Goal: Information Seeking & Learning: Learn about a topic

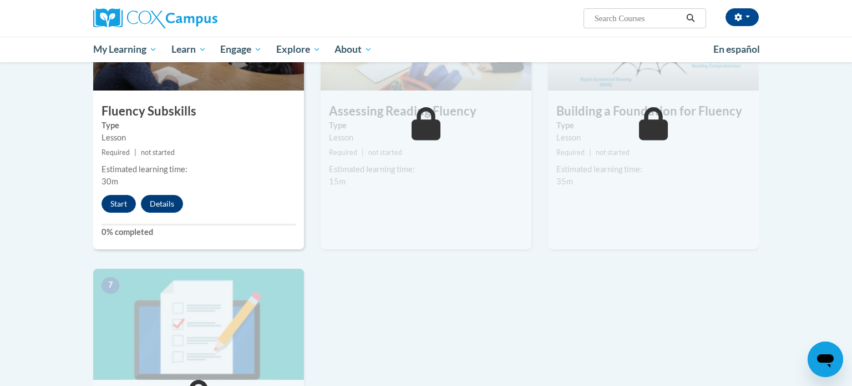
scroll to position [601, 0]
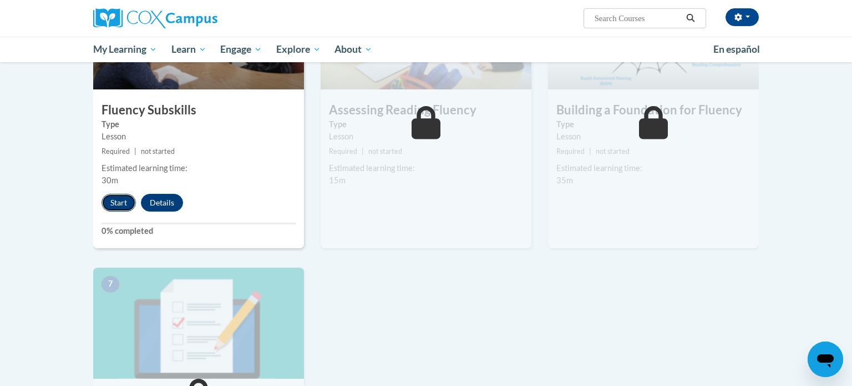
click at [110, 205] on button "Start" at bounding box center [119, 203] width 34 height 18
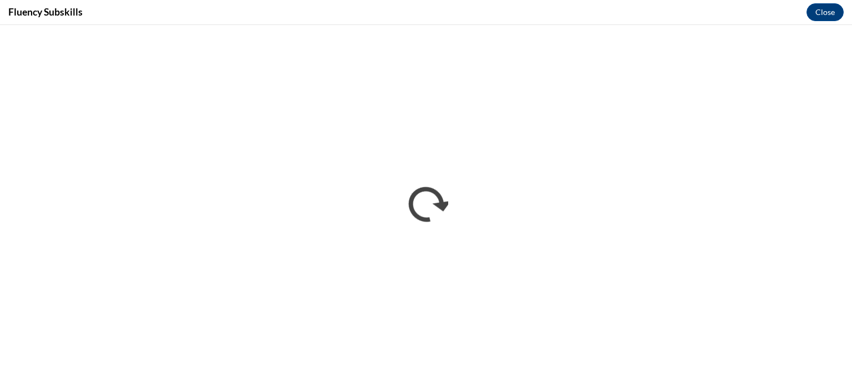
scroll to position [0, 0]
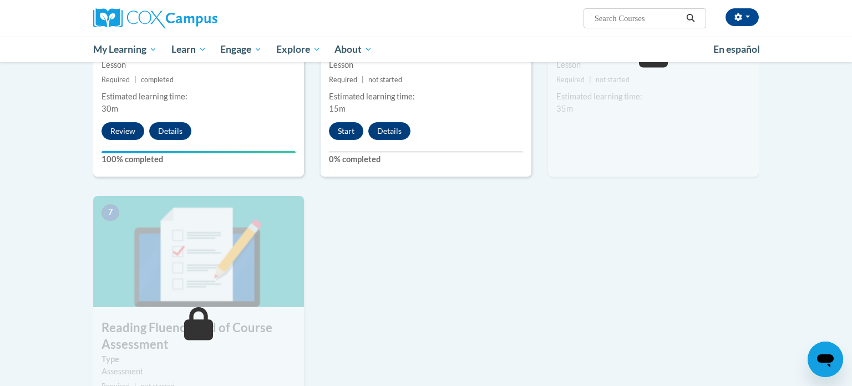
scroll to position [677, 0]
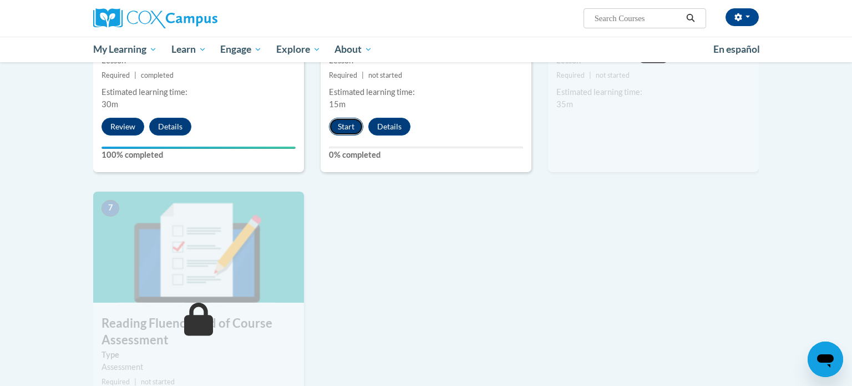
click at [343, 129] on button "Start" at bounding box center [346, 127] width 34 height 18
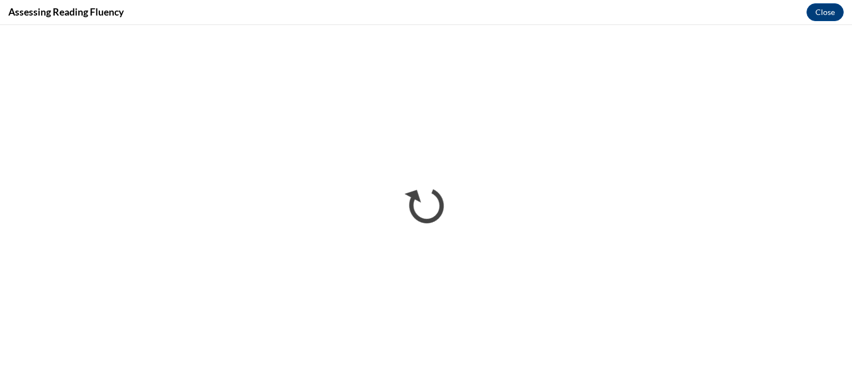
scroll to position [0, 0]
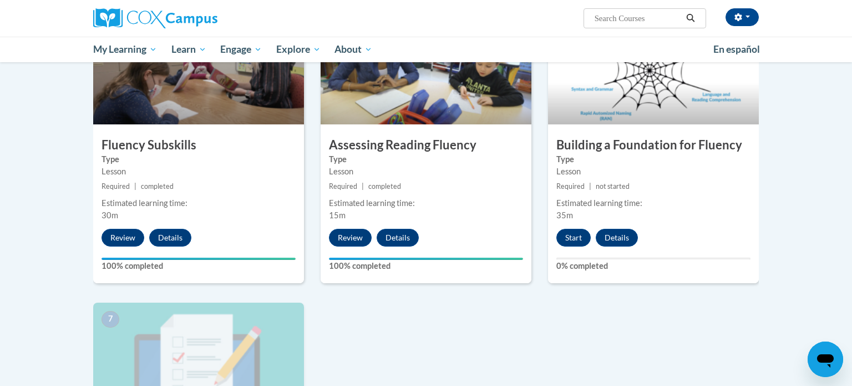
scroll to position [528, 0]
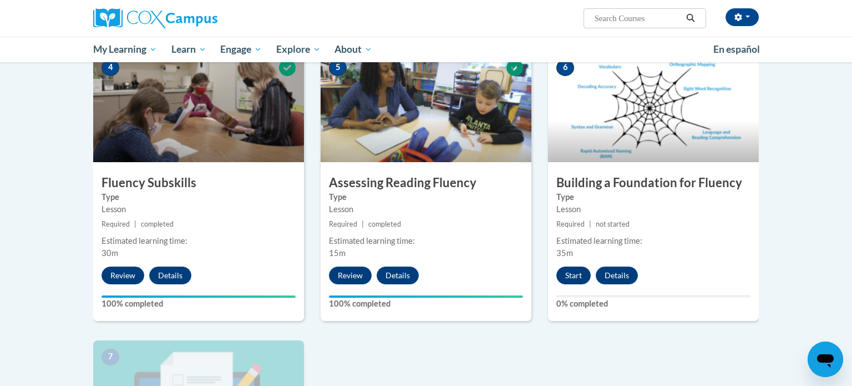
click at [577, 271] on button "Start" at bounding box center [573, 275] width 34 height 18
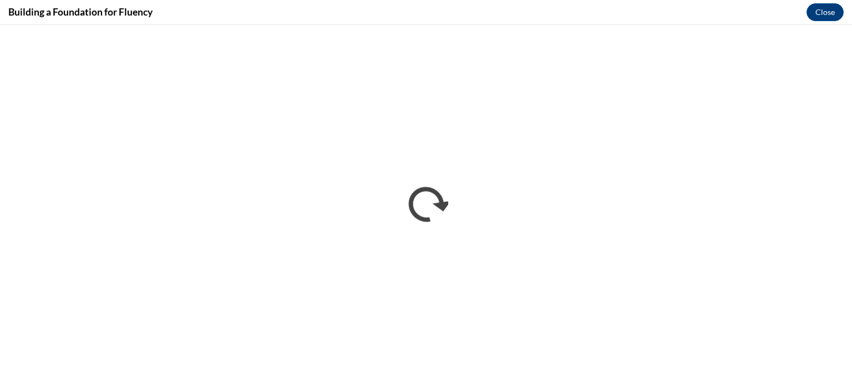
scroll to position [0, 0]
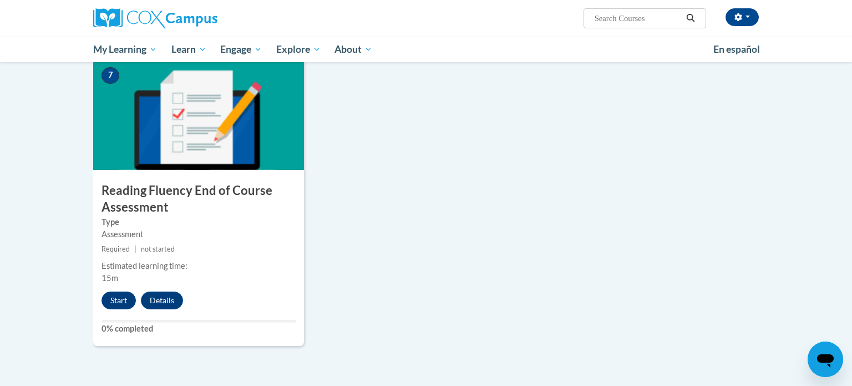
scroll to position [804, 0]
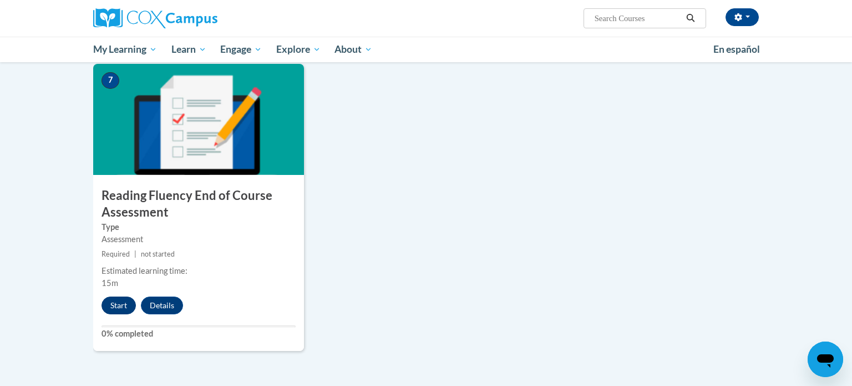
click at [119, 308] on button "Start" at bounding box center [119, 305] width 34 height 18
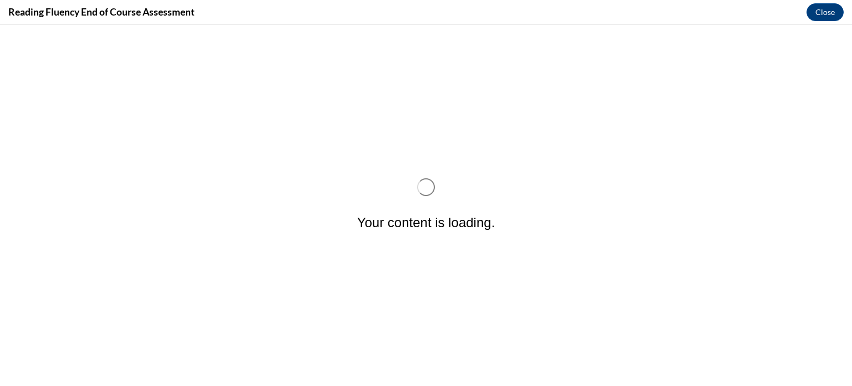
scroll to position [0, 0]
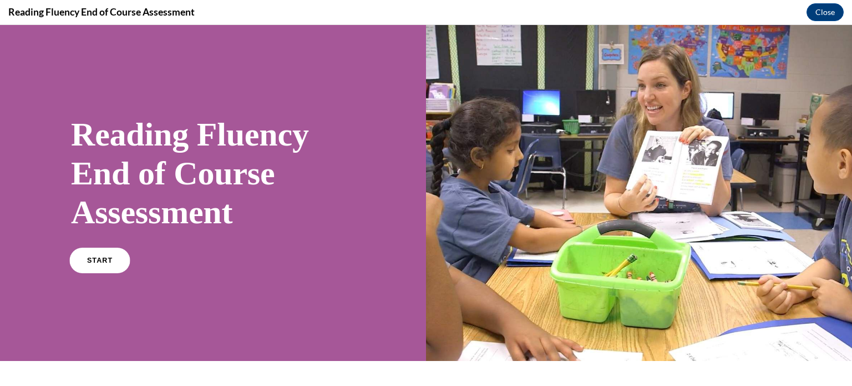
click at [100, 257] on span "START" at bounding box center [100, 260] width 26 height 8
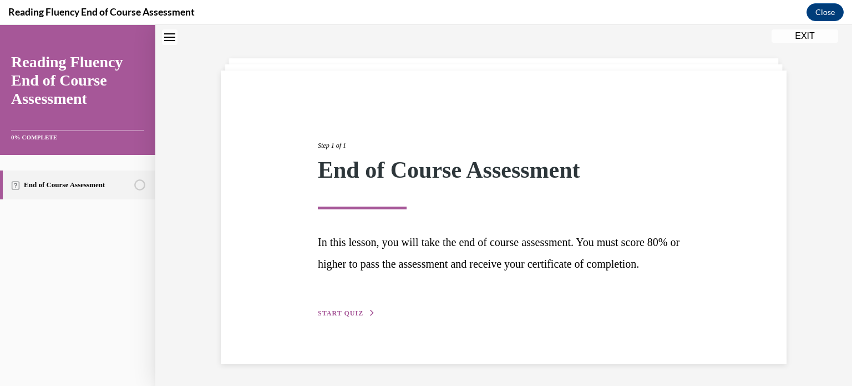
scroll to position [60, 0]
click at [341, 312] on span "START QUIZ" at bounding box center [340, 313] width 45 height 8
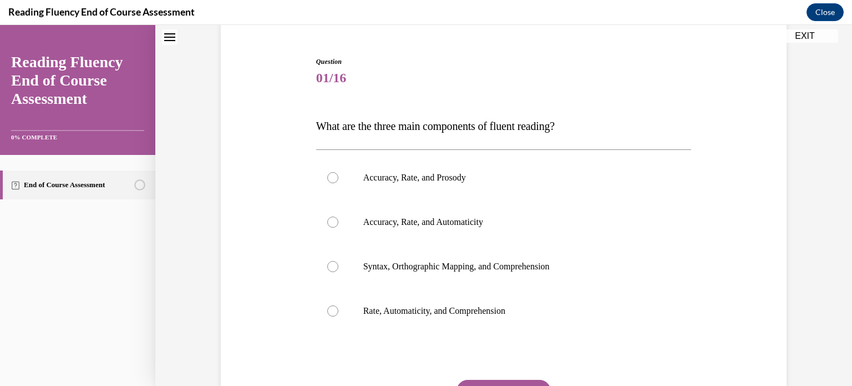
scroll to position [93, 0]
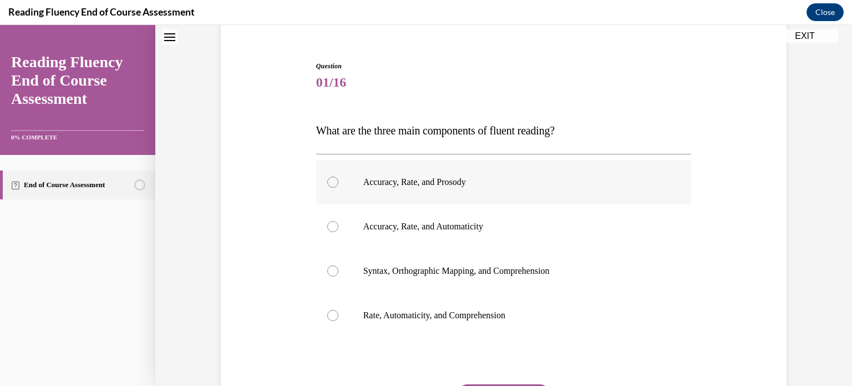
click at [346, 179] on label "Accuracy, Rate, and Prosody" at bounding box center [504, 182] width 376 height 44
click at [338, 179] on input "Accuracy, Rate, and Prosody" at bounding box center [332, 181] width 11 height 11
radio input "true"
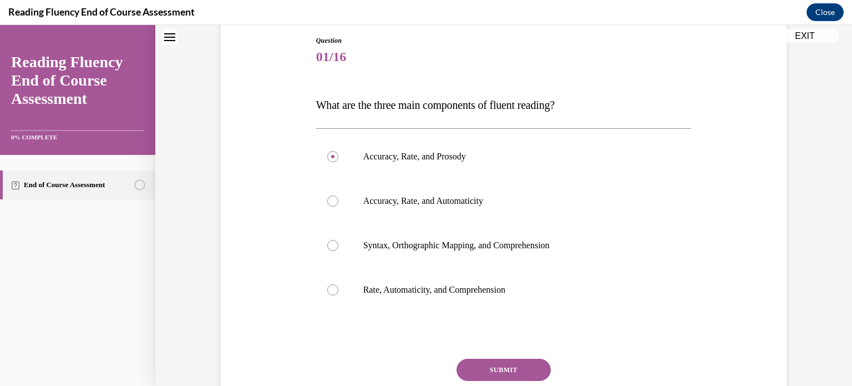
scroll to position [118, 0]
click at [496, 374] on button "SUBMIT" at bounding box center [504, 370] width 94 height 22
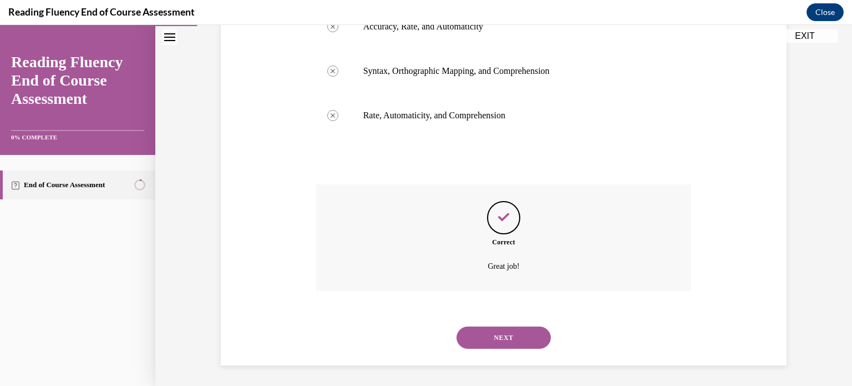
scroll to position [294, 0]
click at [515, 339] on button "NEXT" at bounding box center [504, 336] width 94 height 22
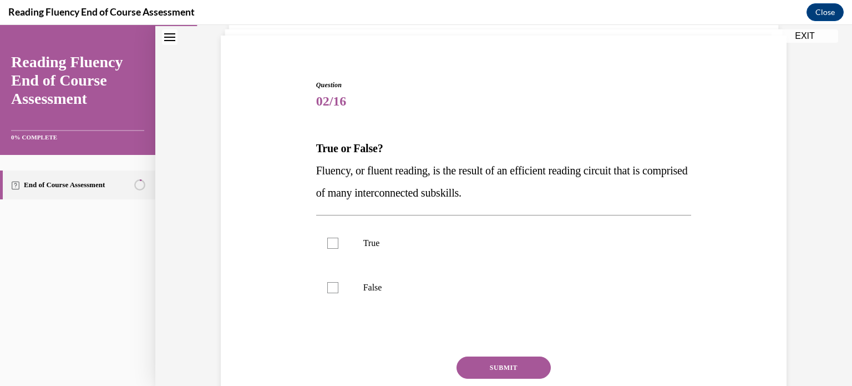
scroll to position [91, 0]
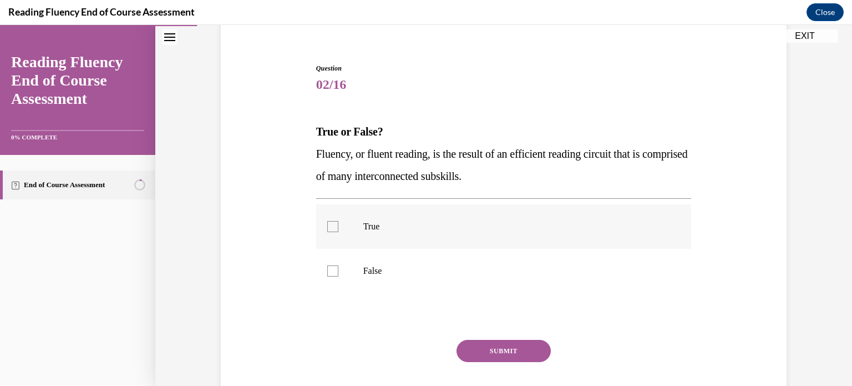
click at [356, 217] on label "True" at bounding box center [504, 226] width 376 height 44
click at [338, 221] on input "True" at bounding box center [332, 226] width 11 height 11
checkbox input "true"
click at [498, 346] on button "SUBMIT" at bounding box center [504, 350] width 94 height 22
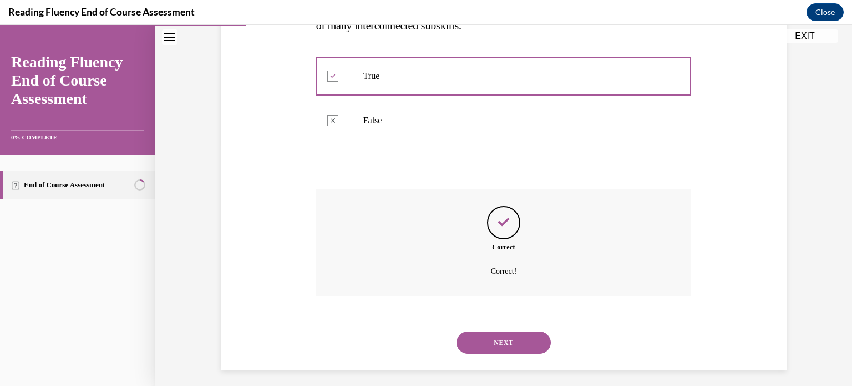
scroll to position [247, 0]
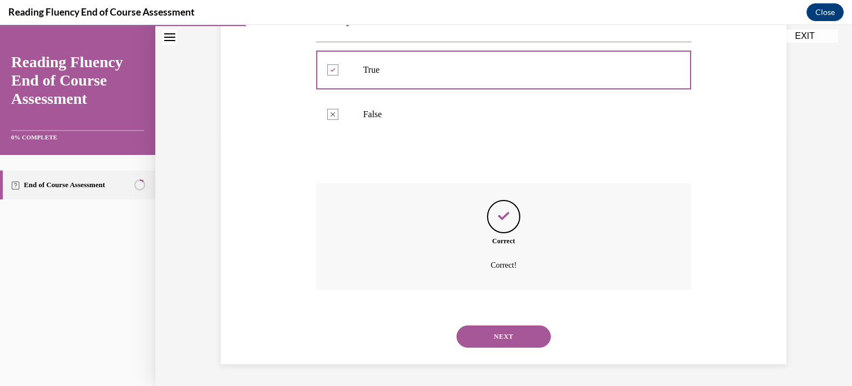
click at [491, 332] on button "NEXT" at bounding box center [504, 336] width 94 height 22
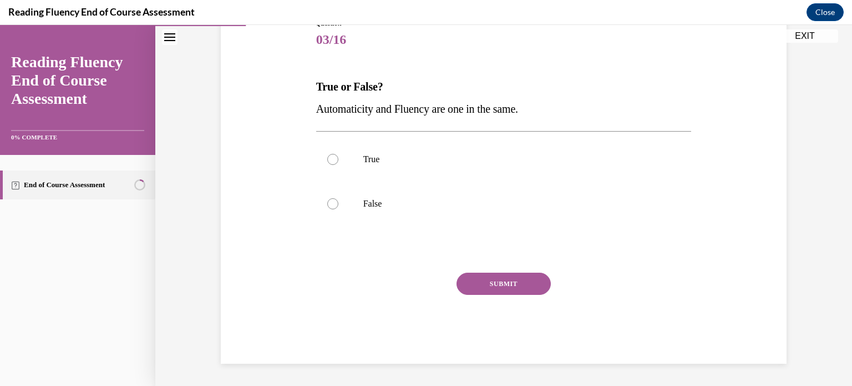
scroll to position [123, 0]
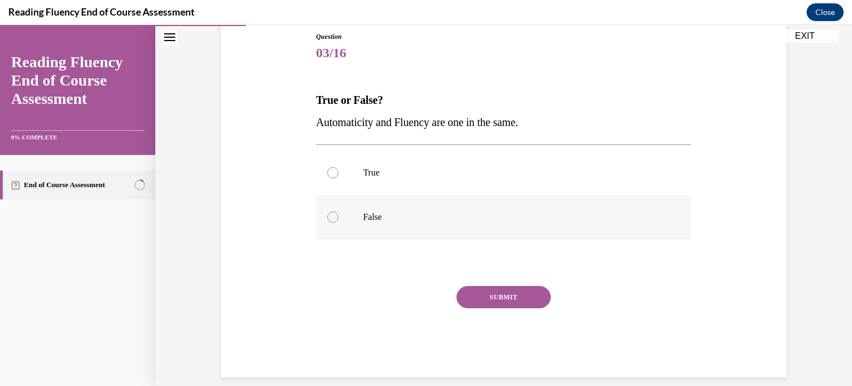
click at [328, 222] on label "False" at bounding box center [504, 217] width 376 height 44
click at [328, 222] on input "False" at bounding box center [332, 216] width 11 height 11
radio input "true"
click at [468, 296] on button "SUBMIT" at bounding box center [504, 297] width 94 height 22
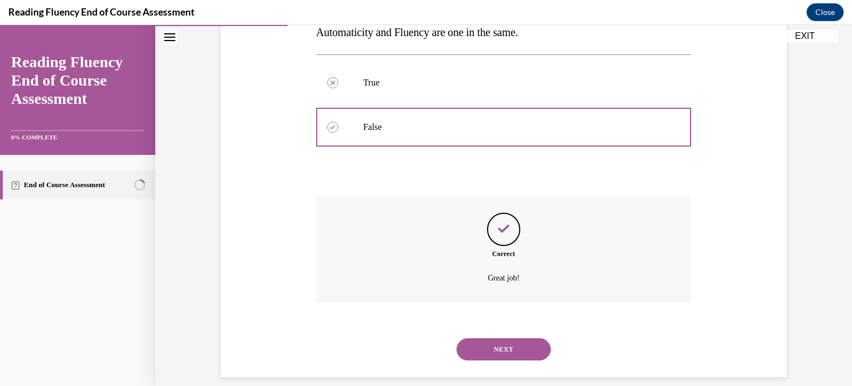
scroll to position [225, 0]
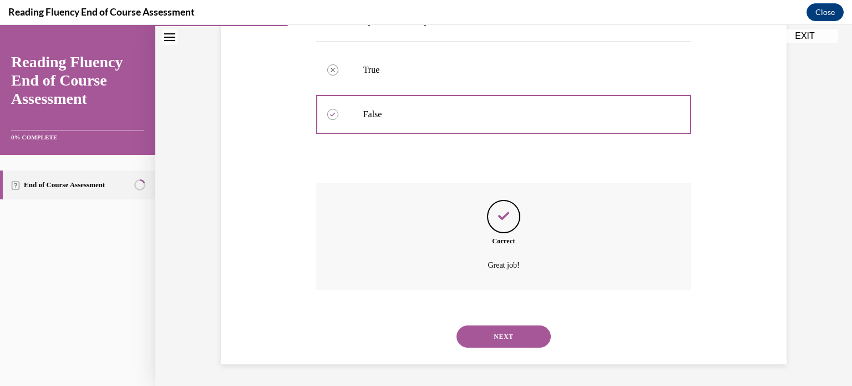
click at [488, 340] on button "NEXT" at bounding box center [504, 336] width 94 height 22
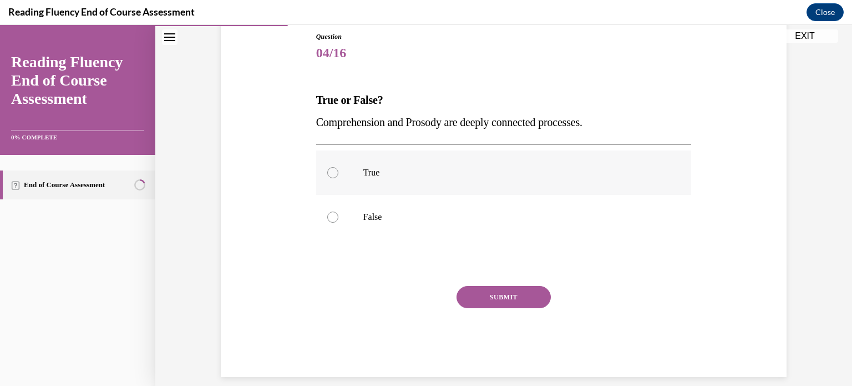
click at [350, 170] on label "True" at bounding box center [504, 172] width 376 height 44
click at [338, 170] on input "True" at bounding box center [332, 172] width 11 height 11
radio input "true"
click at [490, 299] on button "SUBMIT" at bounding box center [504, 297] width 94 height 22
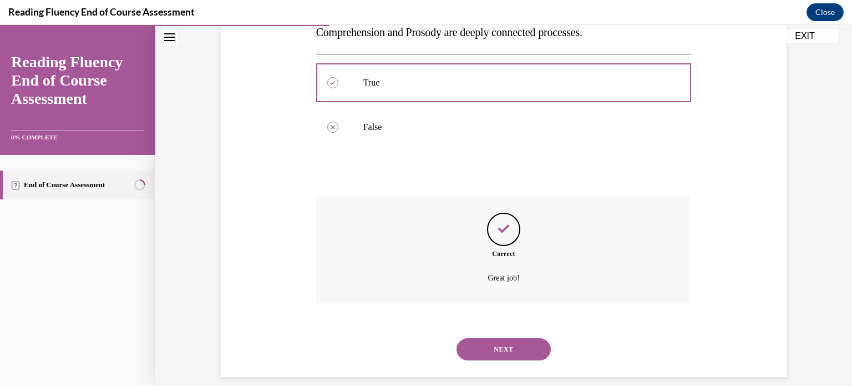
scroll to position [225, 0]
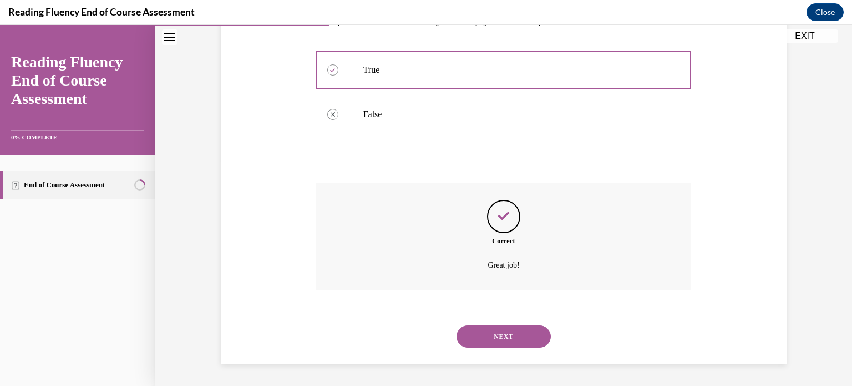
click at [517, 342] on button "NEXT" at bounding box center [504, 336] width 94 height 22
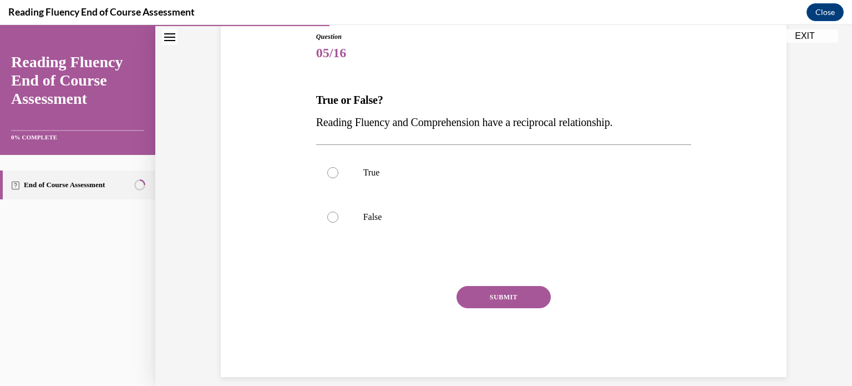
scroll to position [128, 0]
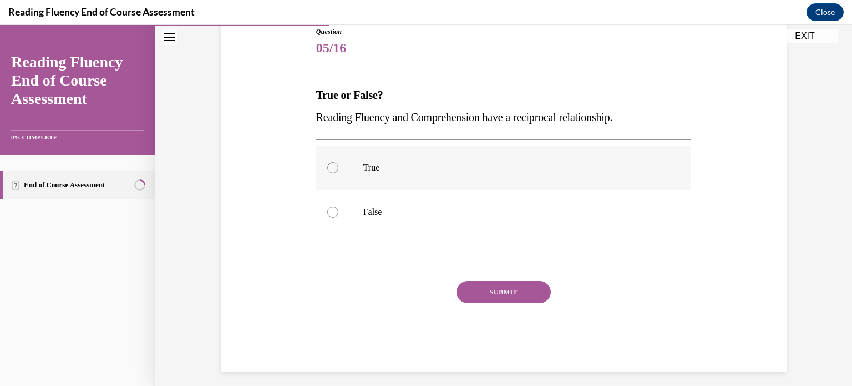
click at [376, 159] on label "True" at bounding box center [504, 167] width 376 height 44
click at [338, 162] on input "True" at bounding box center [332, 167] width 11 height 11
radio input "true"
click at [481, 300] on button "SUBMIT" at bounding box center [504, 292] width 94 height 22
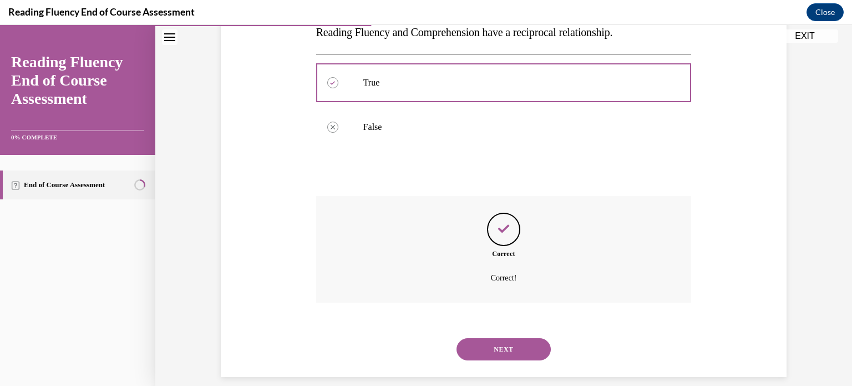
scroll to position [225, 0]
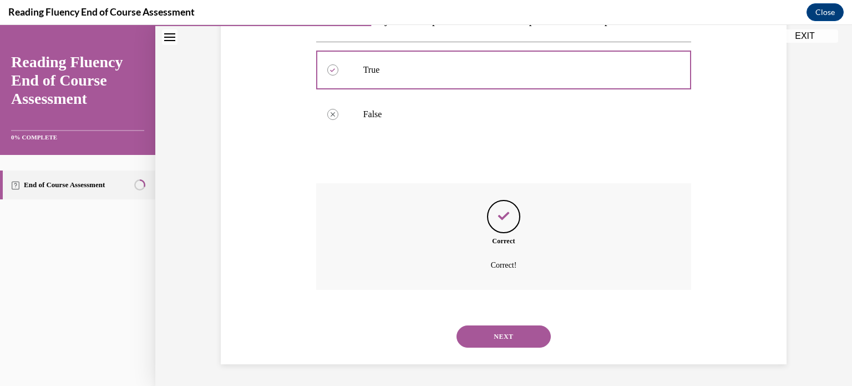
click at [516, 333] on button "NEXT" at bounding box center [504, 336] width 94 height 22
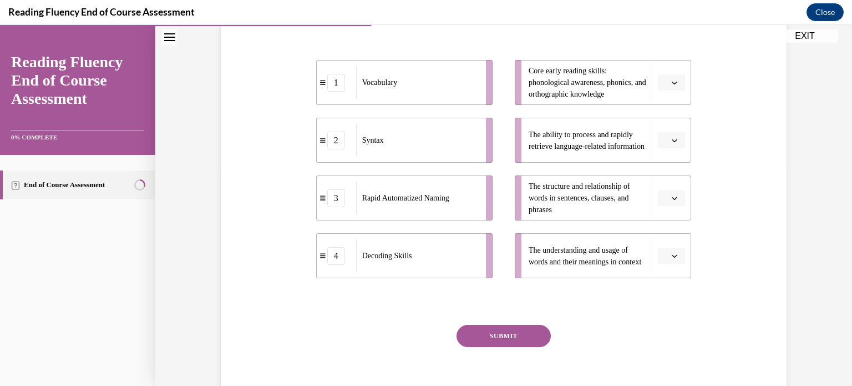
scroll to position [214, 0]
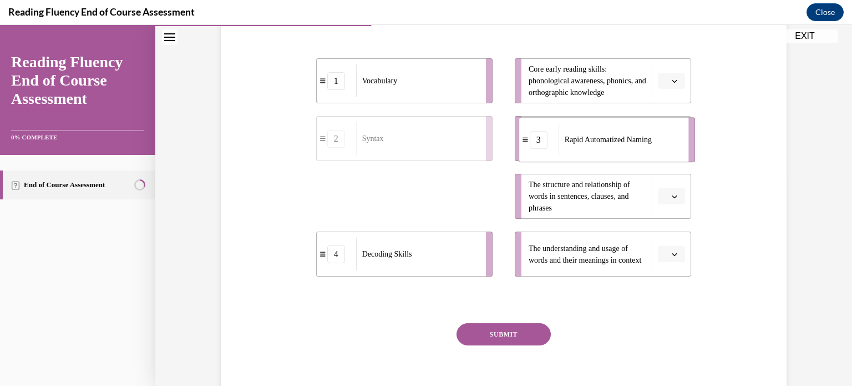
drag, startPoint x: 366, startPoint y: 216, endPoint x: 570, endPoint y: 160, distance: 211.0
click at [570, 144] on span "Rapid Automatized Naming" at bounding box center [608, 139] width 87 height 8
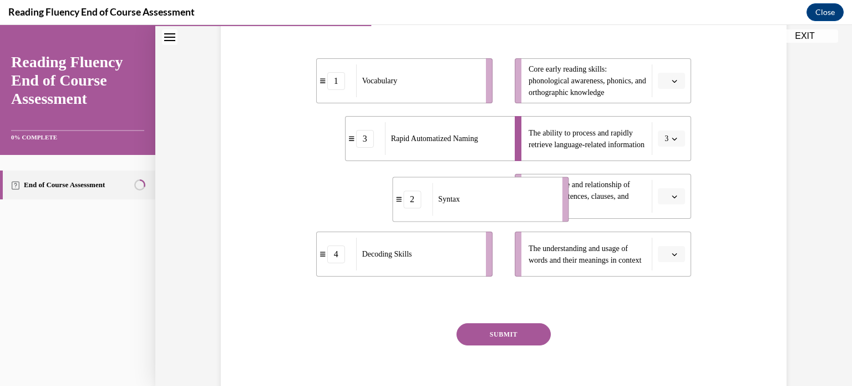
drag, startPoint x: 428, startPoint y: 217, endPoint x: 513, endPoint y: 218, distance: 85.4
click at [513, 215] on div "Syntax" at bounding box center [493, 199] width 123 height 33
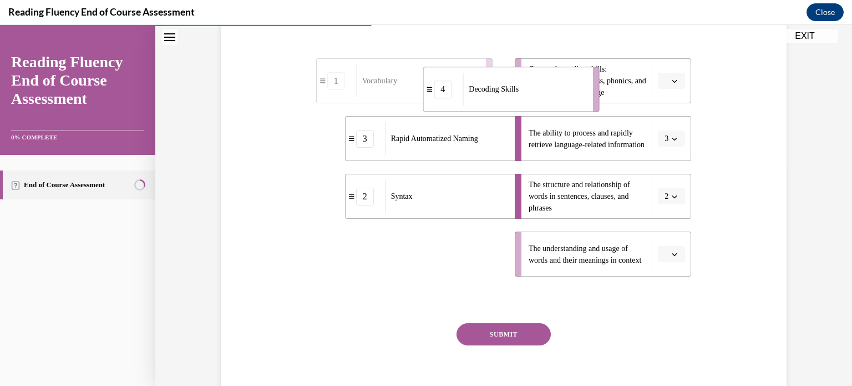
drag, startPoint x: 388, startPoint y: 292, endPoint x: 495, endPoint y: 128, distance: 195.7
click at [495, 112] on li "4 Decoding Skills" at bounding box center [511, 89] width 176 height 45
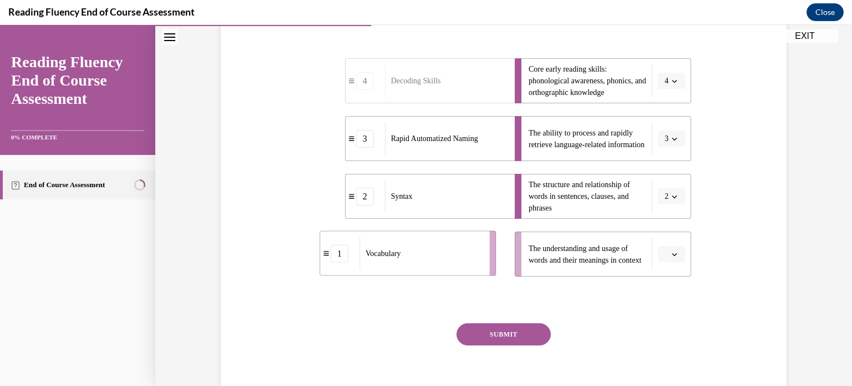
click at [419, 270] on div "Vocabulary" at bounding box center [420, 253] width 123 height 33
click at [456, 212] on div "Syntax" at bounding box center [446, 196] width 123 height 33
drag, startPoint x: 425, startPoint y: 264, endPoint x: 487, endPoint y: 257, distance: 61.9
click at [487, 257] on div "Vocabulary" at bounding box center [479, 247] width 123 height 33
click at [490, 345] on button "SUBMIT" at bounding box center [504, 334] width 94 height 22
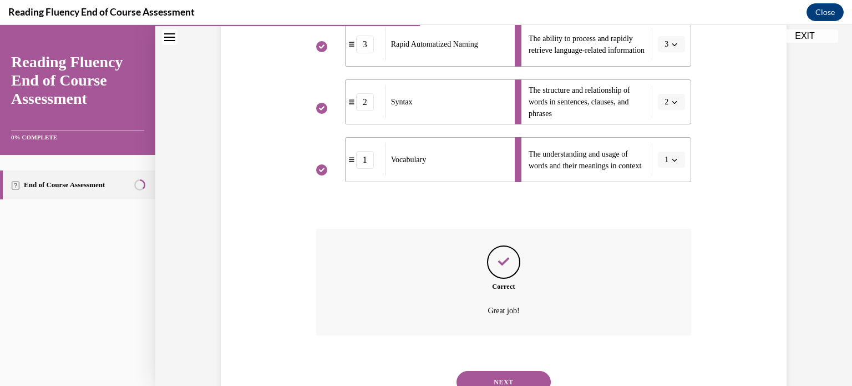
scroll to position [376, 0]
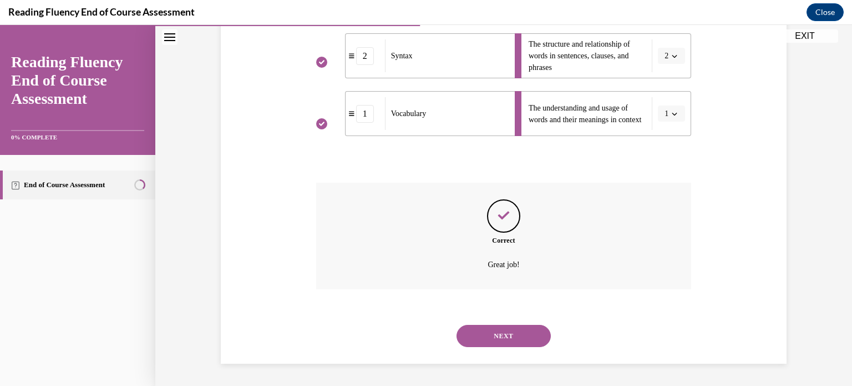
click at [503, 336] on button "NEXT" at bounding box center [504, 336] width 94 height 22
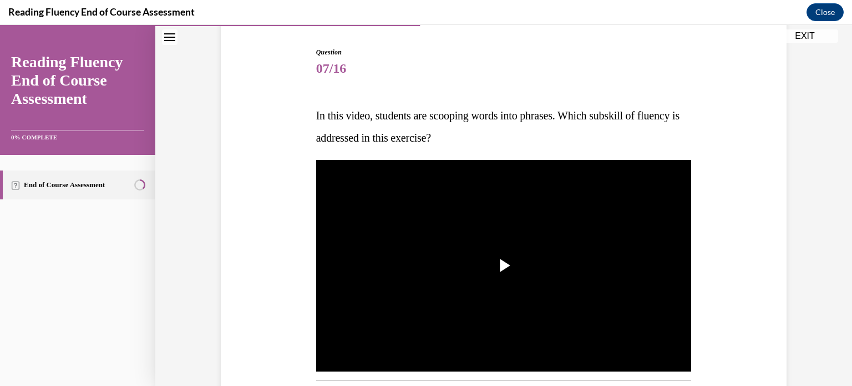
scroll to position [115, 0]
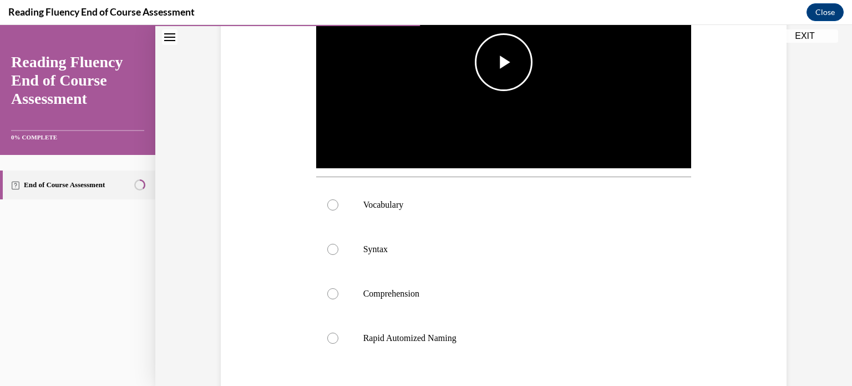
click at [504, 62] on span "Video player" at bounding box center [504, 62] width 0 height 0
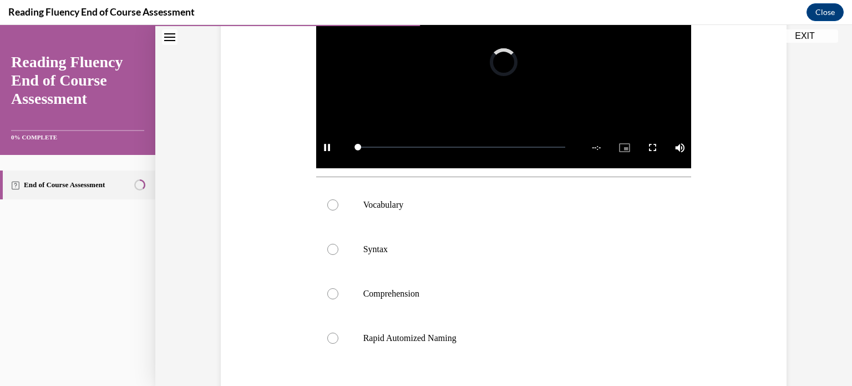
scroll to position [242, 0]
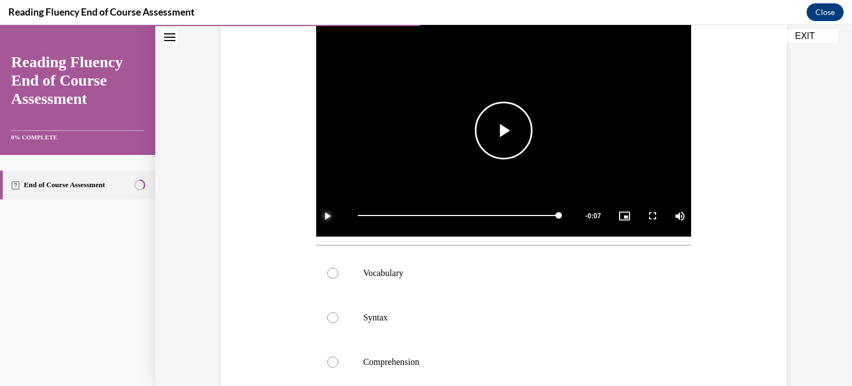
click at [326, 215] on span "Video player" at bounding box center [327, 215] width 22 height 0
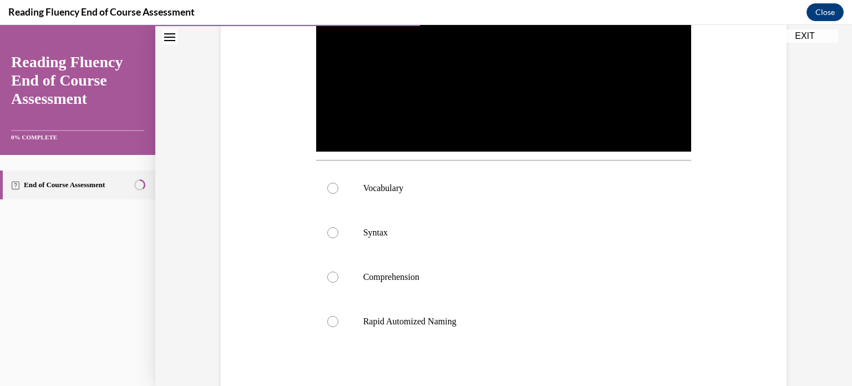
scroll to position [319, 0]
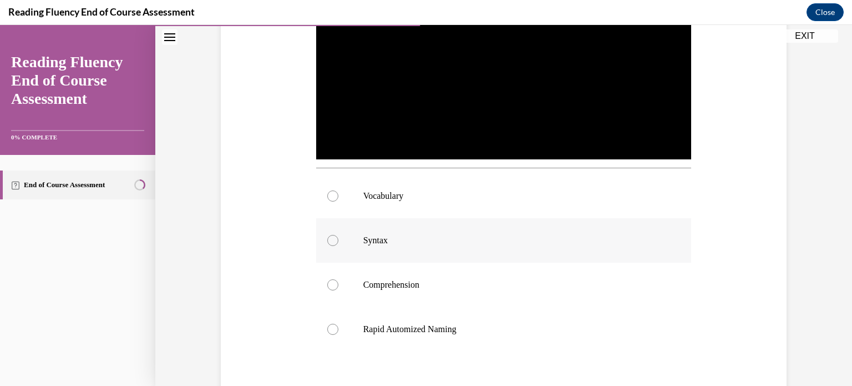
click at [329, 237] on div at bounding box center [332, 240] width 11 height 11
click at [329, 237] on input "Syntax" at bounding box center [332, 240] width 11 height 11
radio input "true"
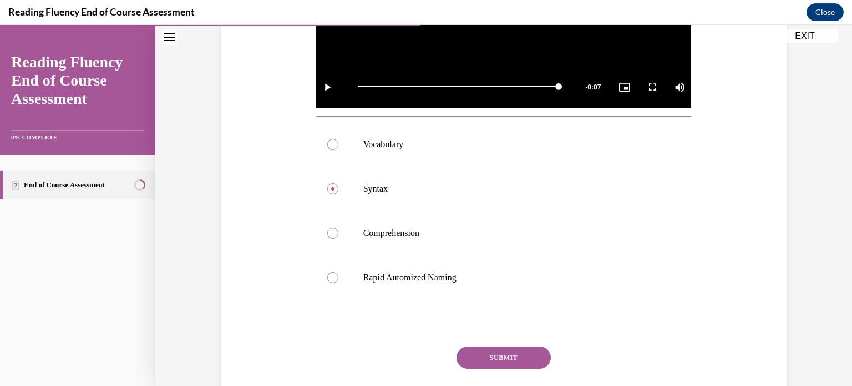
click at [487, 359] on button "SUBMIT" at bounding box center [504, 357] width 94 height 22
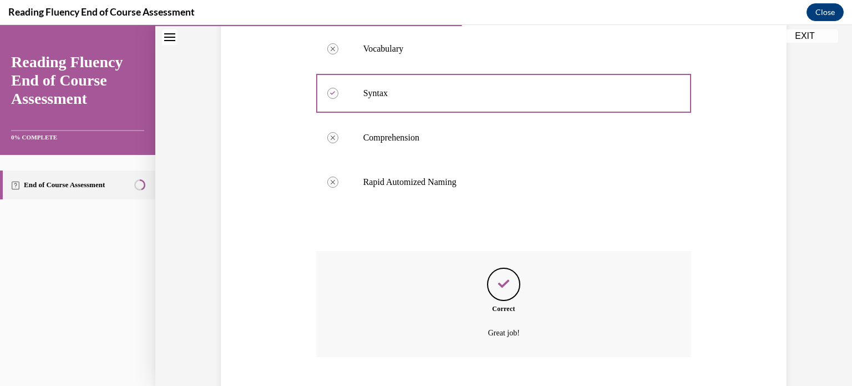
scroll to position [533, 0]
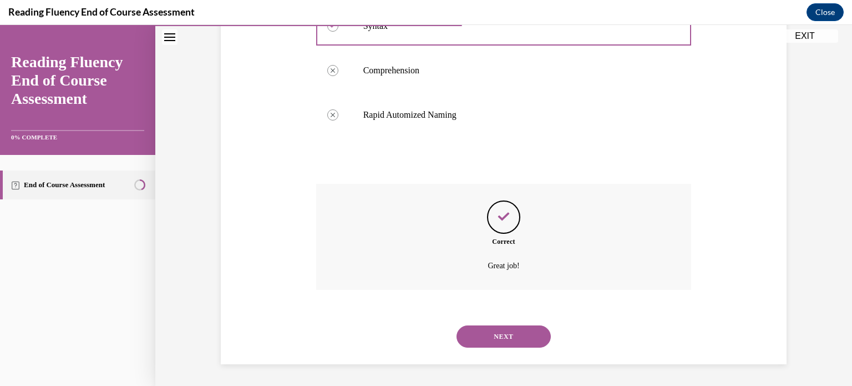
click at [493, 326] on button "NEXT" at bounding box center [504, 336] width 94 height 22
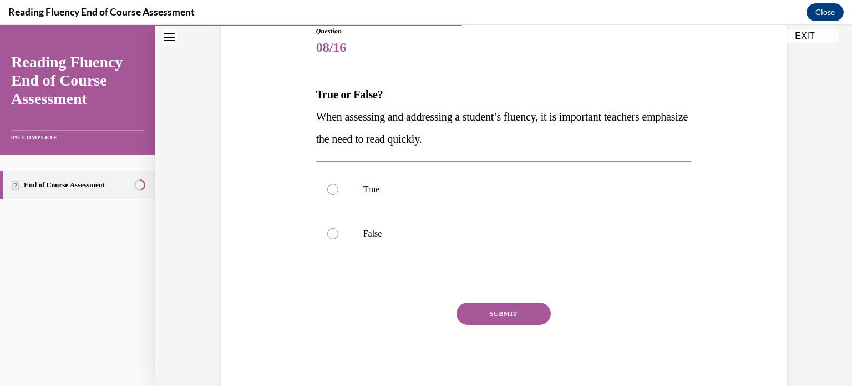
scroll to position [129, 0]
click at [374, 227] on p "False" at bounding box center [513, 232] width 301 height 11
click at [338, 227] on input "False" at bounding box center [332, 232] width 11 height 11
radio input "true"
click at [498, 304] on button "SUBMIT" at bounding box center [504, 312] width 94 height 22
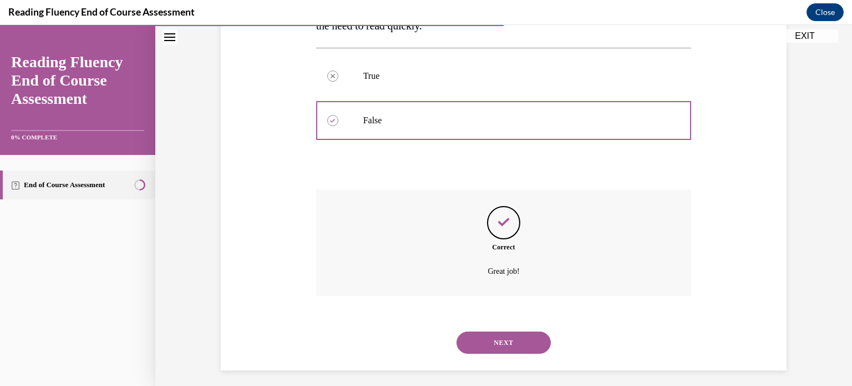
scroll to position [247, 0]
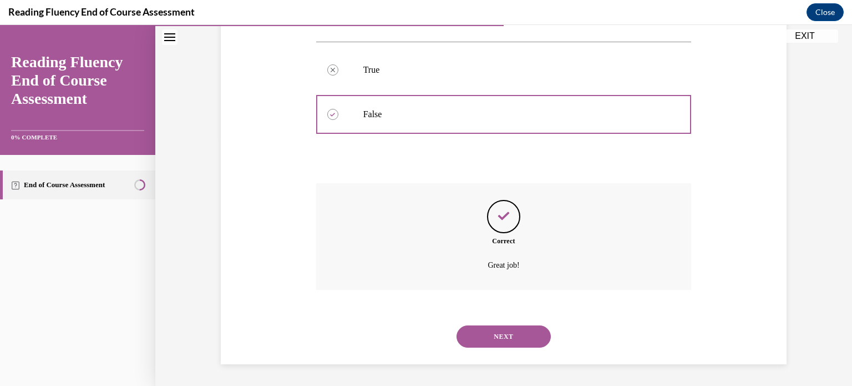
click at [520, 336] on button "NEXT" at bounding box center [504, 336] width 94 height 22
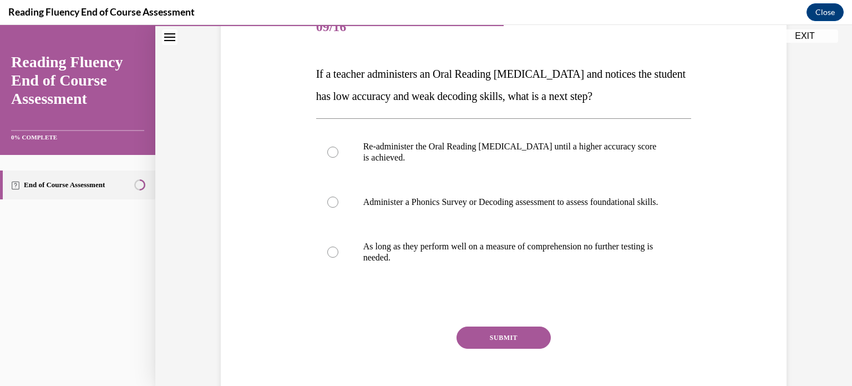
scroll to position [149, 0]
click at [391, 207] on p "Administer a Phonics Survey or Decoding assessment to assess foundational skill…" at bounding box center [513, 201] width 301 height 11
click at [338, 207] on input "Administer a Phonics Survey or Decoding assessment to assess foundational skill…" at bounding box center [332, 201] width 11 height 11
radio input "true"
click at [491, 348] on button "SUBMIT" at bounding box center [504, 337] width 94 height 22
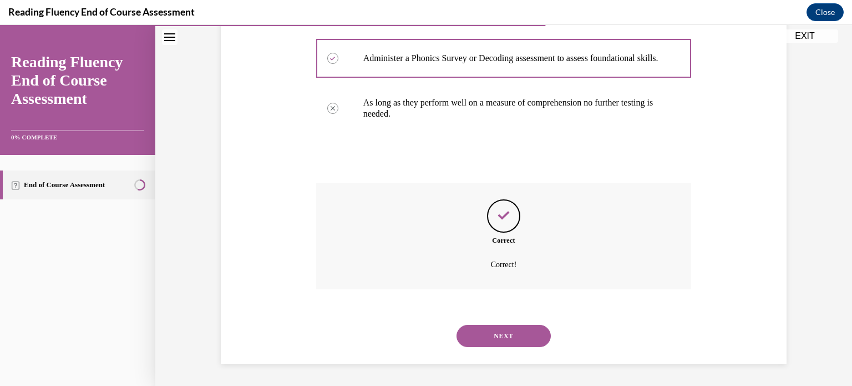
scroll to position [303, 0]
click at [515, 330] on button "NEXT" at bounding box center [504, 336] width 94 height 22
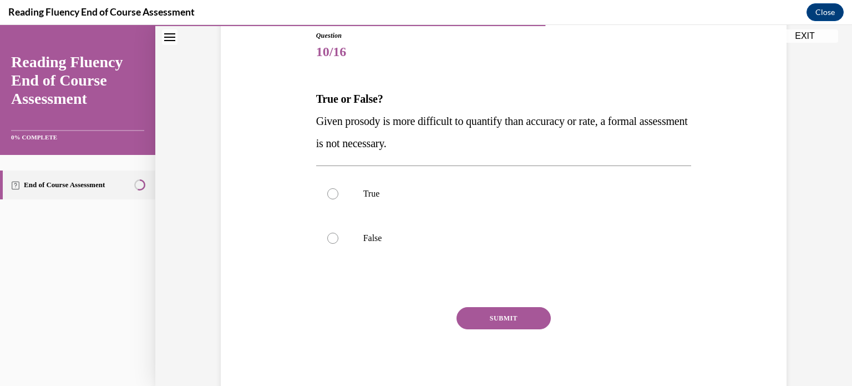
scroll to position [120, 0]
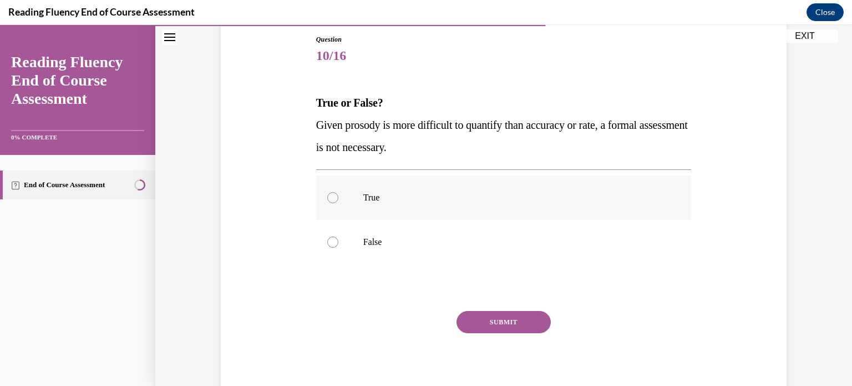
click at [354, 199] on label "True" at bounding box center [504, 197] width 376 height 44
click at [338, 199] on input "True" at bounding box center [332, 197] width 11 height 11
radio input "true"
click at [477, 318] on button "SUBMIT" at bounding box center [504, 322] width 94 height 22
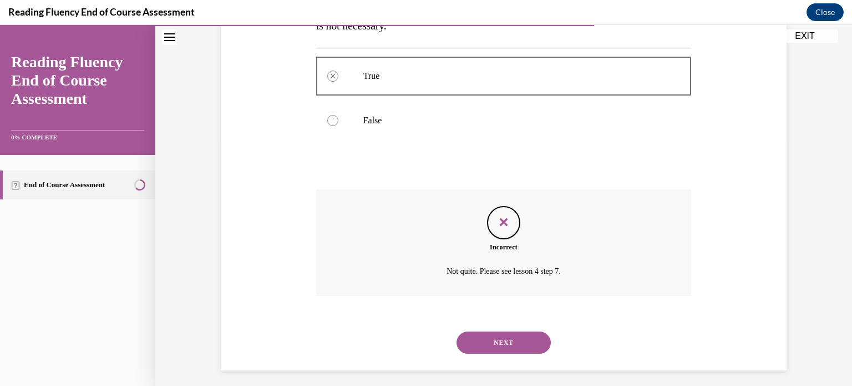
scroll to position [247, 0]
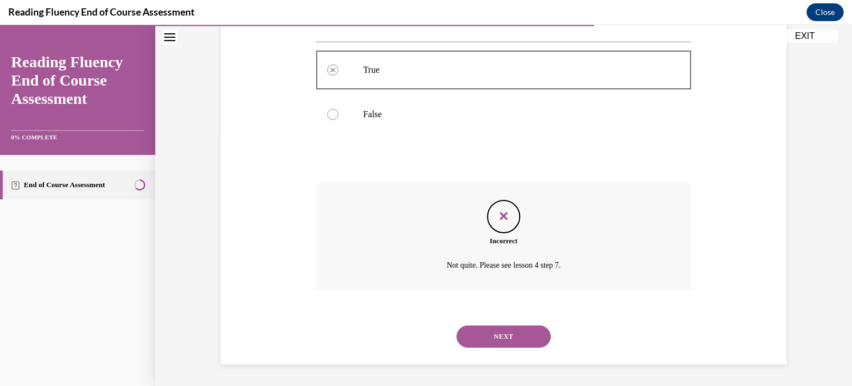
click at [521, 329] on button "NEXT" at bounding box center [504, 336] width 94 height 22
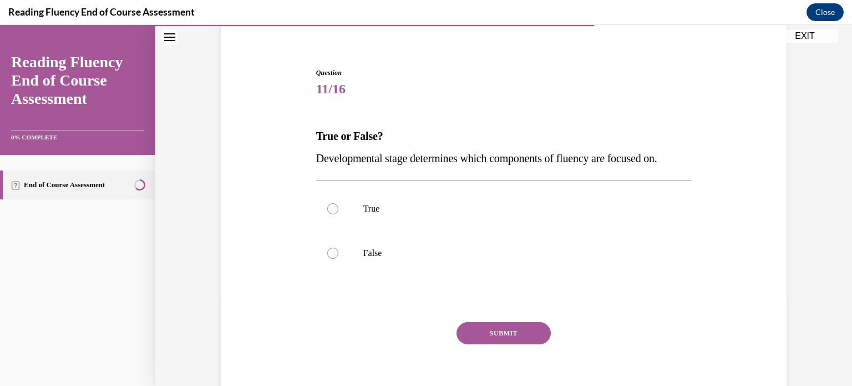
scroll to position [87, 0]
click at [337, 202] on label "True" at bounding box center [504, 208] width 376 height 44
click at [337, 202] on input "True" at bounding box center [332, 207] width 11 height 11
radio input "true"
click at [476, 335] on button "SUBMIT" at bounding box center [504, 332] width 94 height 22
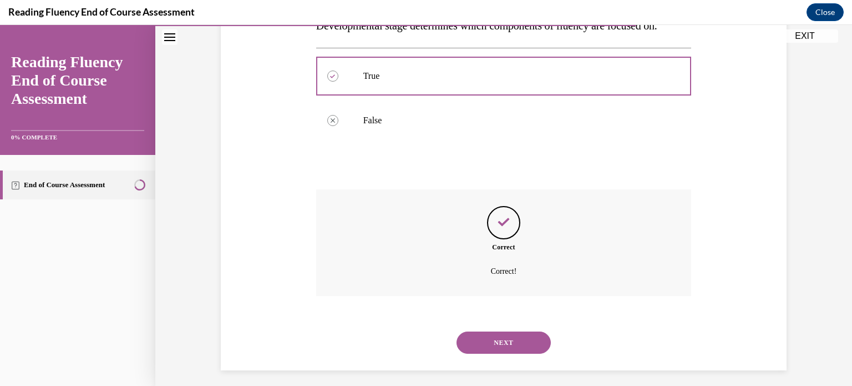
scroll to position [225, 0]
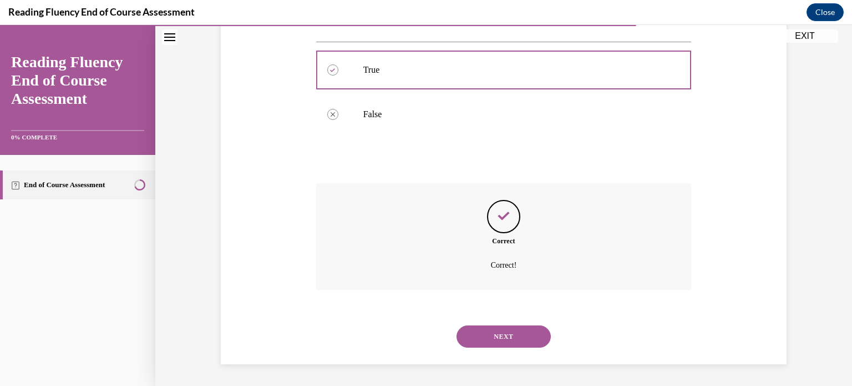
click at [476, 335] on button "NEXT" at bounding box center [504, 336] width 94 height 22
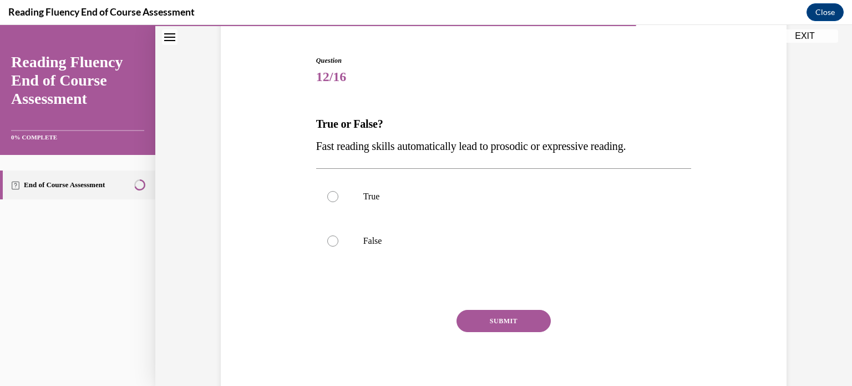
scroll to position [102, 0]
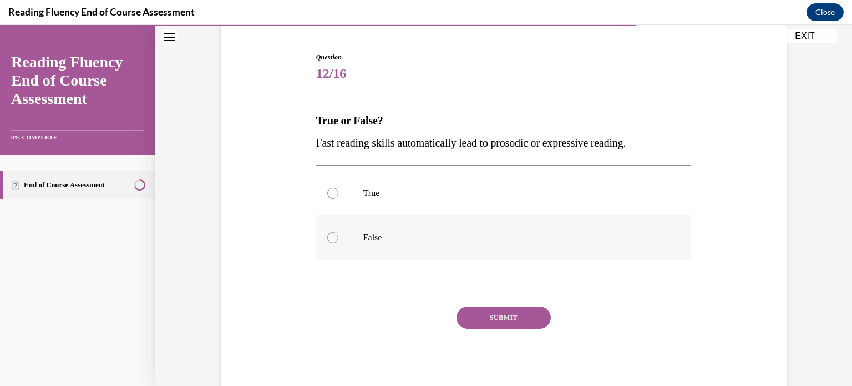
click at [333, 245] on label "False" at bounding box center [504, 237] width 376 height 44
click at [333, 243] on input "False" at bounding box center [332, 237] width 11 height 11
radio input "true"
click at [474, 315] on button "SUBMIT" at bounding box center [504, 317] width 94 height 22
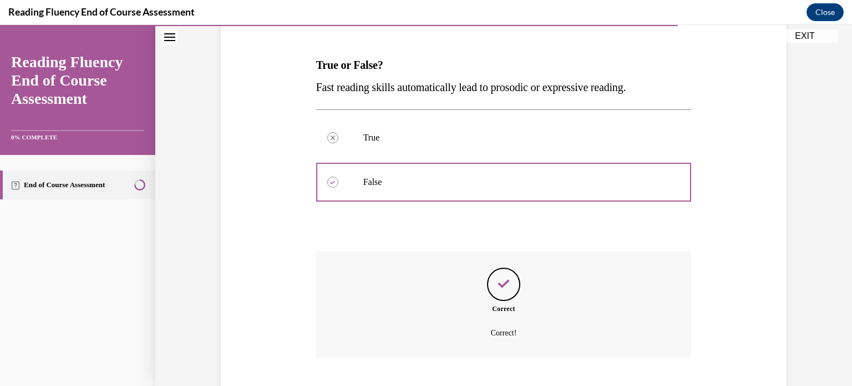
scroll to position [225, 0]
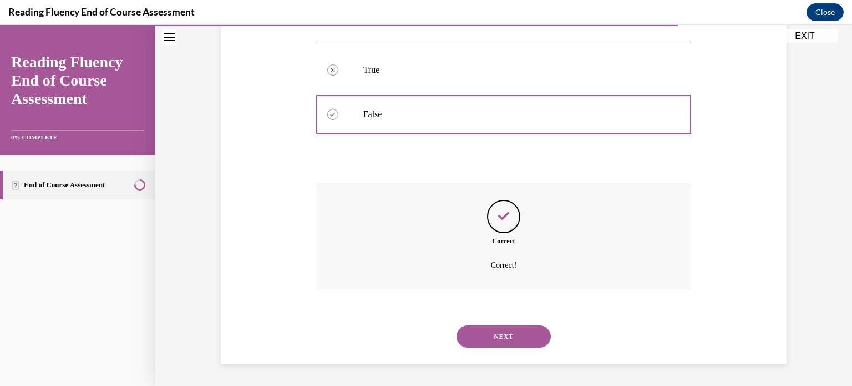
click at [494, 341] on button "NEXT" at bounding box center [504, 336] width 94 height 22
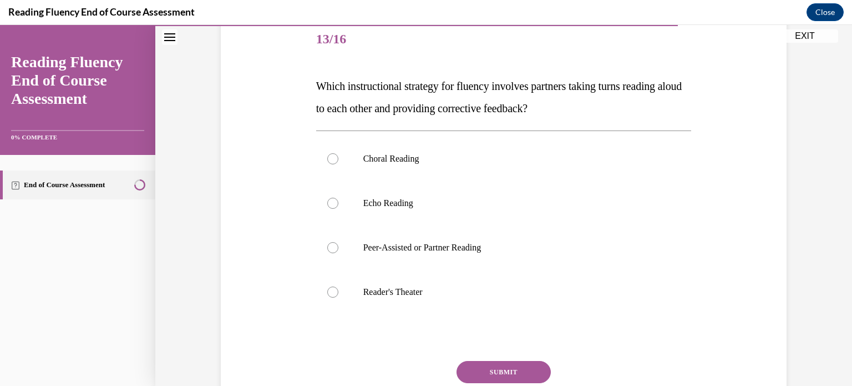
scroll to position [144, 0]
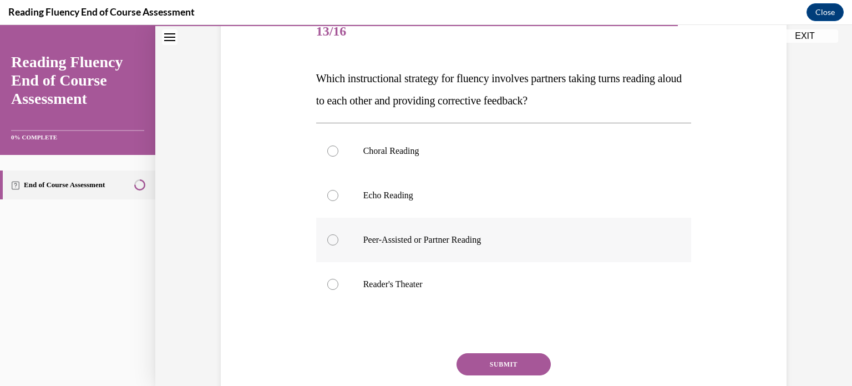
click at [342, 239] on label "Peer-Assisted or Partner Reading" at bounding box center [504, 239] width 376 height 44
click at [338, 239] on input "Peer-Assisted or Partner Reading" at bounding box center [332, 239] width 11 height 11
radio input "true"
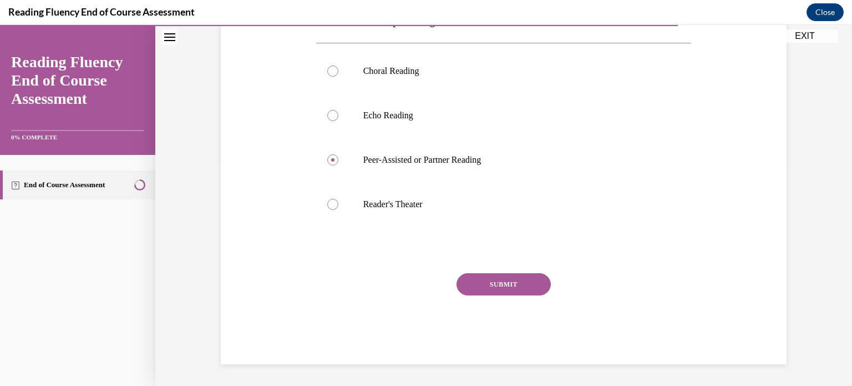
click at [504, 287] on button "SUBMIT" at bounding box center [504, 284] width 94 height 22
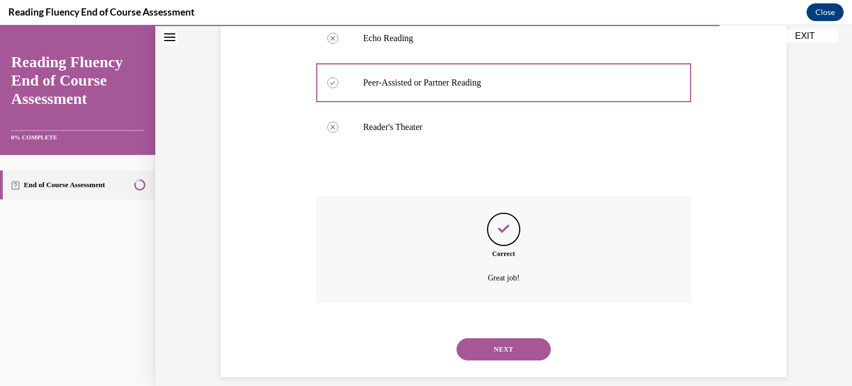
scroll to position [314, 0]
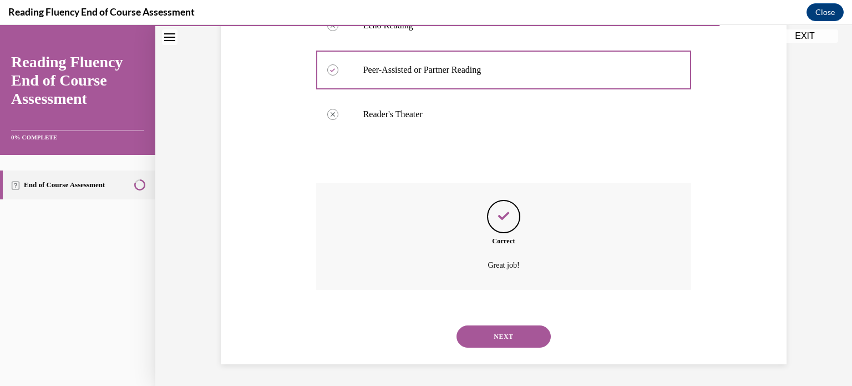
click at [503, 334] on button "NEXT" at bounding box center [504, 336] width 94 height 22
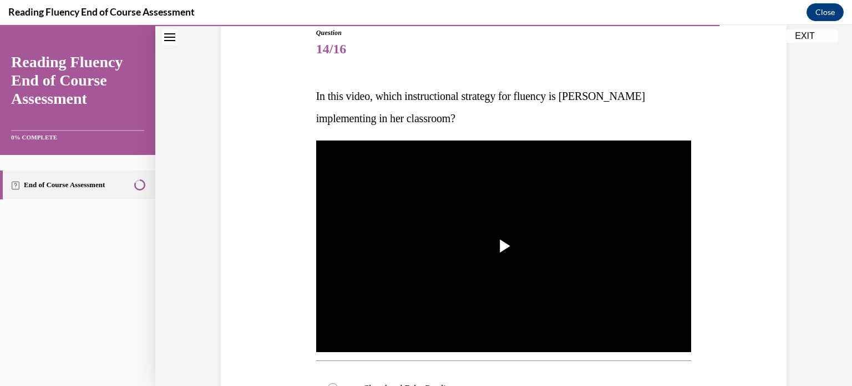
scroll to position [133, 0]
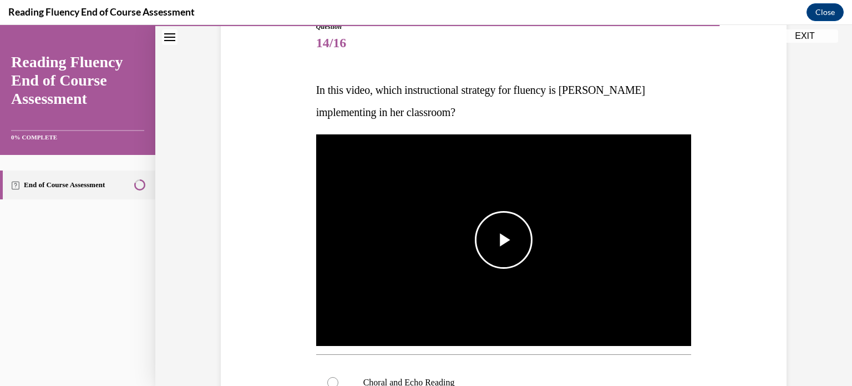
click at [504, 240] on span "Video player" at bounding box center [504, 240] width 0 height 0
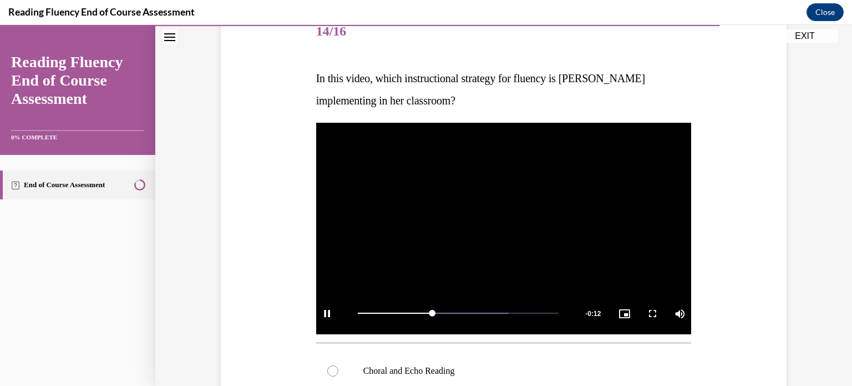
scroll to position [186, 0]
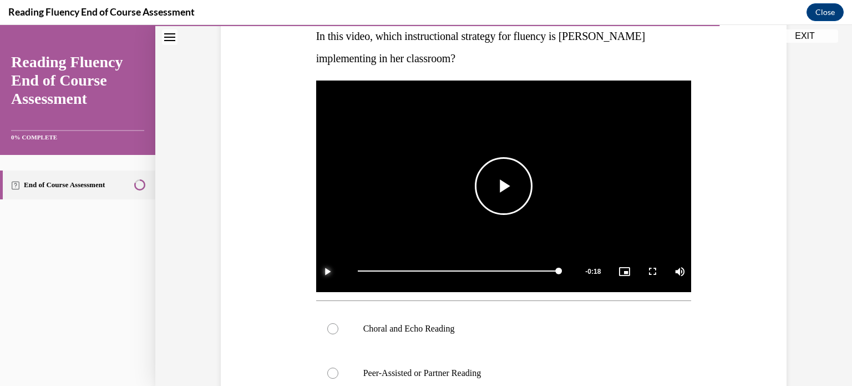
click at [325, 271] on span "Video player" at bounding box center [327, 271] width 22 height 0
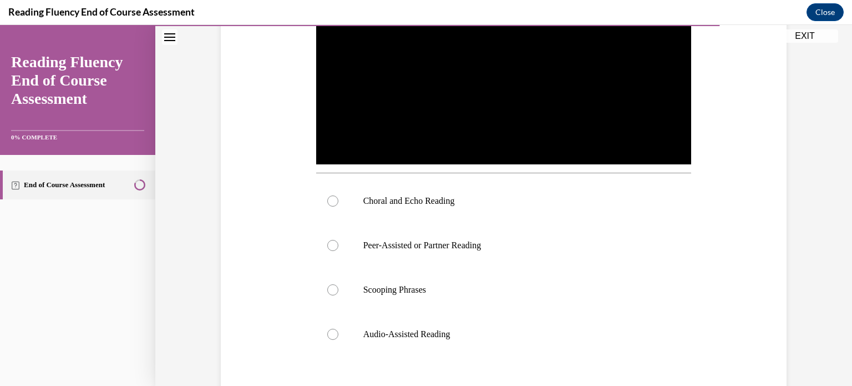
scroll to position [304, 0]
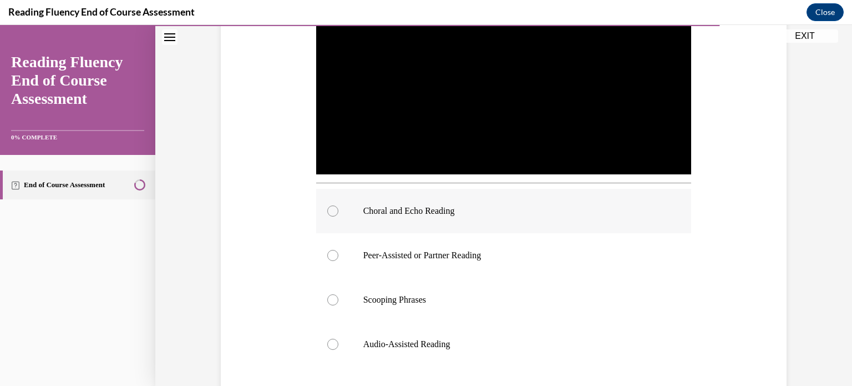
click at [337, 207] on div at bounding box center [332, 210] width 11 height 11
click at [337, 207] on input "Choral and Echo Reading" at bounding box center [332, 210] width 11 height 11
radio input "true"
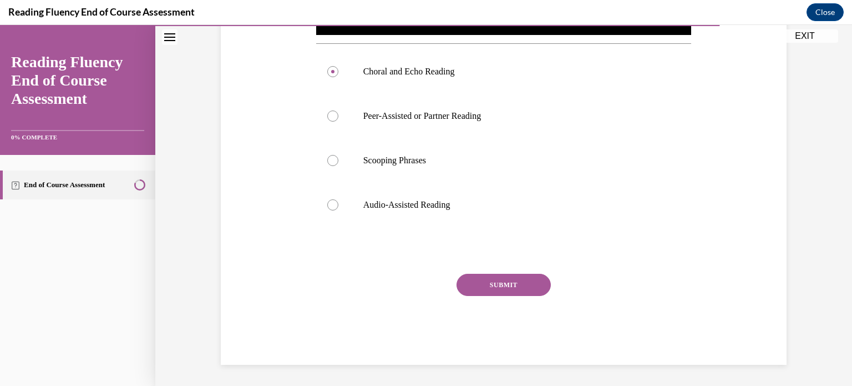
click at [484, 282] on button "SUBMIT" at bounding box center [504, 284] width 94 height 22
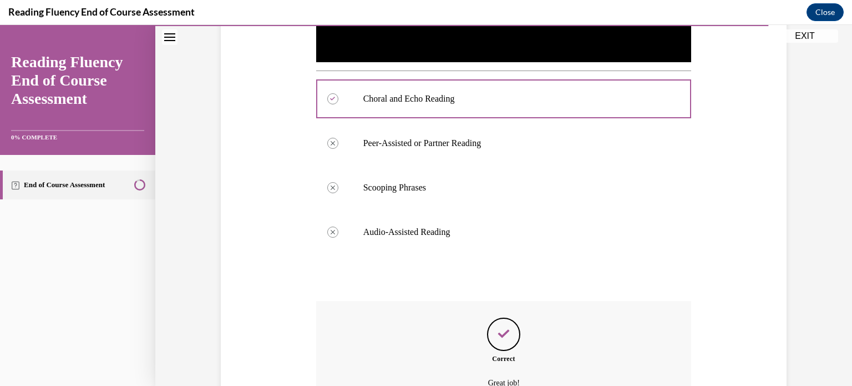
scroll to position [533, 0]
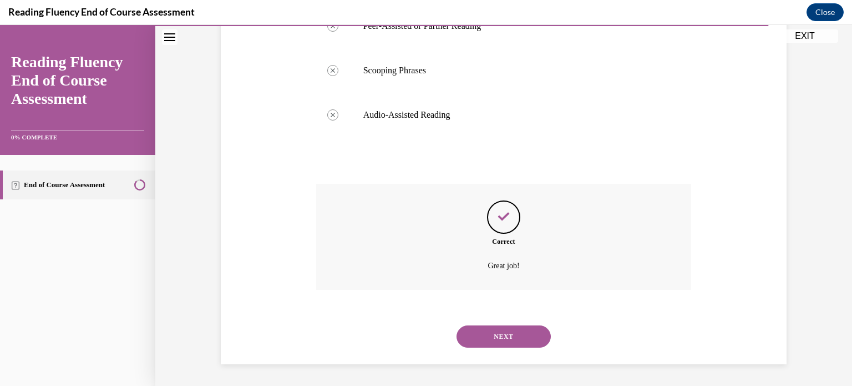
click at [534, 329] on button "NEXT" at bounding box center [504, 336] width 94 height 22
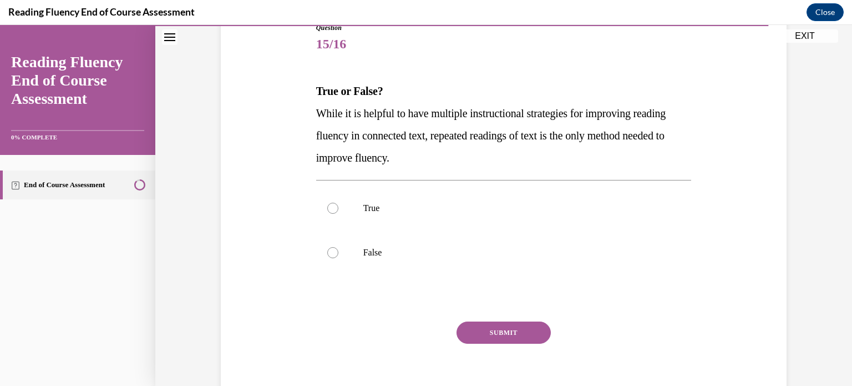
scroll to position [132, 0]
click at [360, 242] on label "False" at bounding box center [504, 252] width 376 height 44
click at [338, 246] on input "False" at bounding box center [332, 251] width 11 height 11
radio input "true"
click at [500, 328] on button "SUBMIT" at bounding box center [504, 332] width 94 height 22
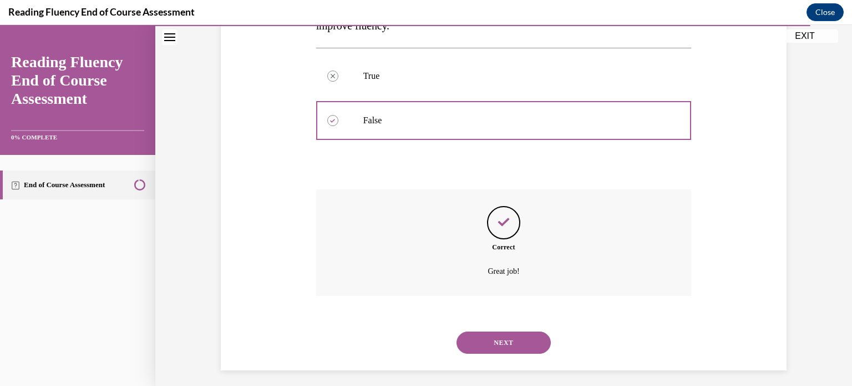
scroll to position [270, 0]
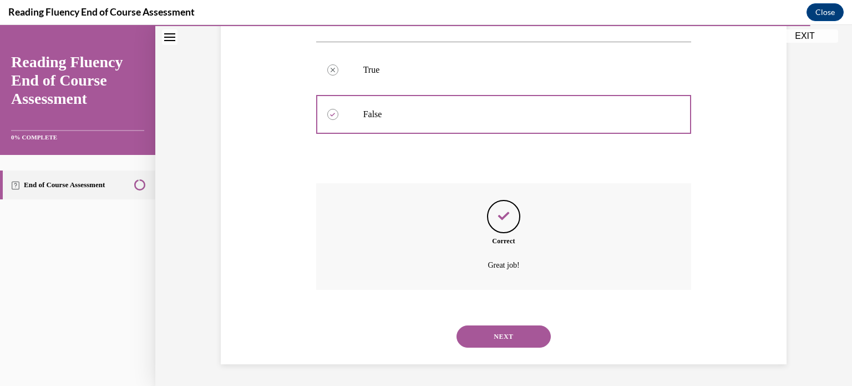
click at [530, 332] on button "NEXT" at bounding box center [504, 336] width 94 height 22
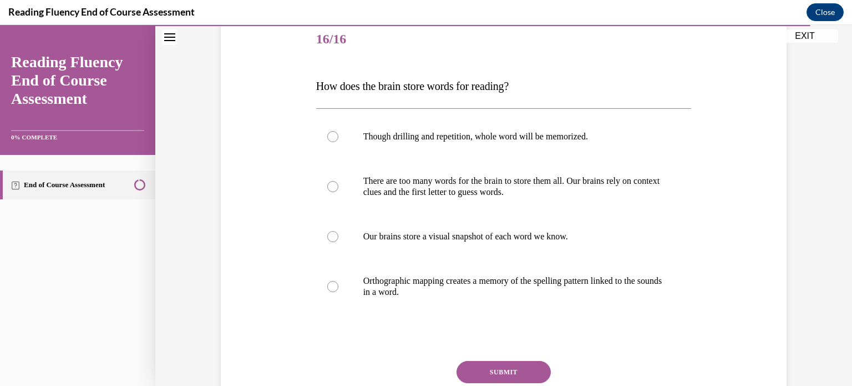
scroll to position [141, 0]
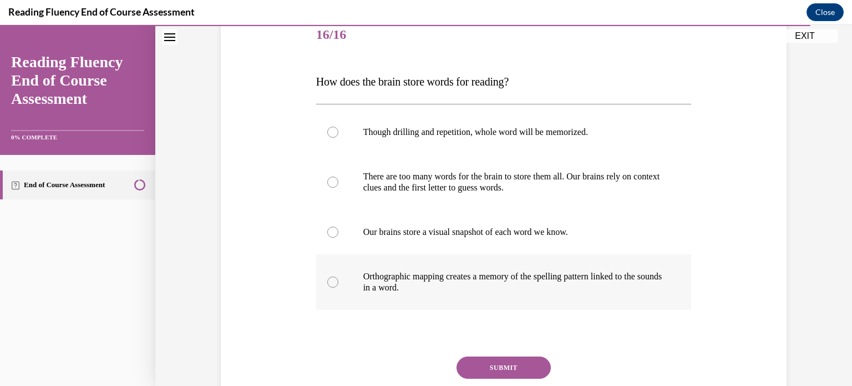
click at [369, 291] on p "Orthographic mapping creates a memory of the spelling pattern linked to the sou…" at bounding box center [513, 282] width 301 height 22
click at [338, 287] on input "Orthographic mapping creates a memory of the spelling pattern linked to the sou…" at bounding box center [332, 281] width 11 height 11
radio input "true"
click at [499, 365] on button "SUBMIT" at bounding box center [504, 367] width 94 height 22
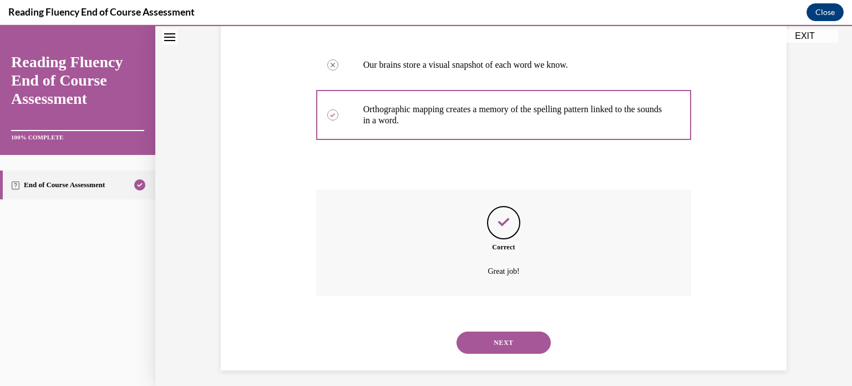
scroll to position [314, 0]
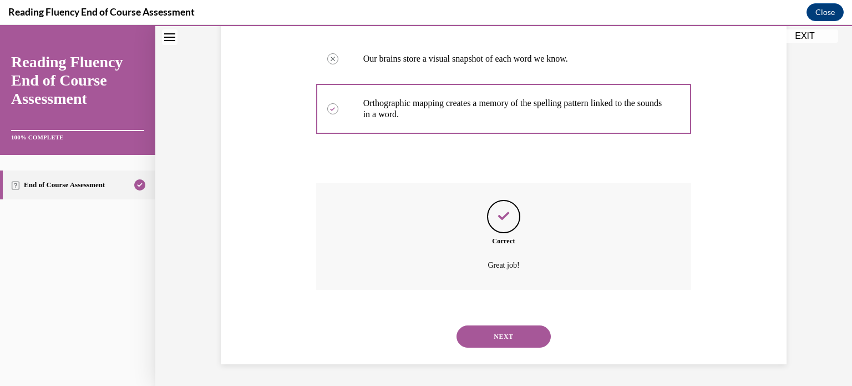
click at [496, 332] on button "NEXT" at bounding box center [504, 336] width 94 height 22
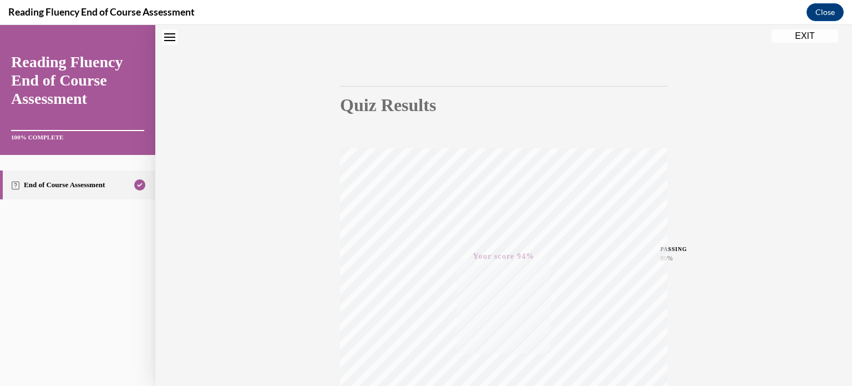
scroll to position [0, 0]
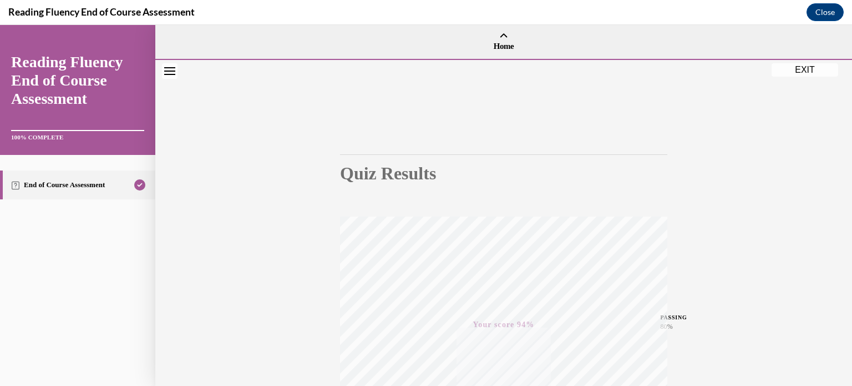
click at [796, 72] on button "EXIT" at bounding box center [805, 69] width 67 height 13
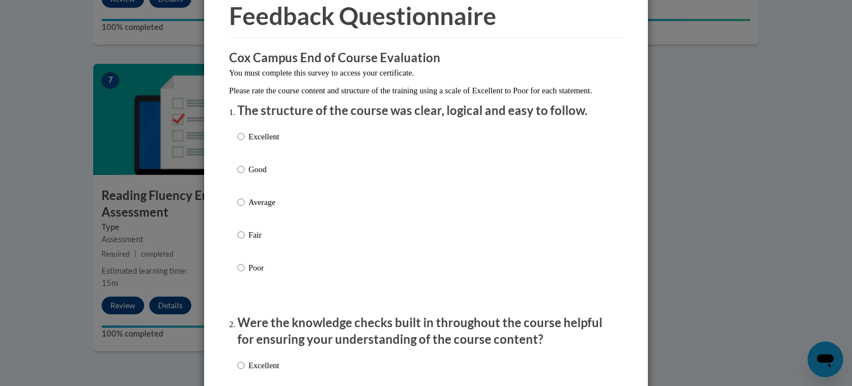
scroll to position [53, 0]
click at [246, 210] on label "Average" at bounding box center [258, 210] width 42 height 30
click at [245, 207] on input "Average" at bounding box center [240, 201] width 7 height 12
radio input "true"
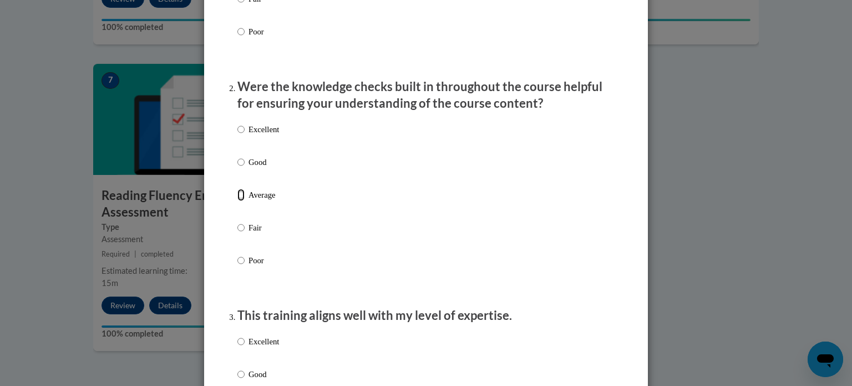
click at [243, 201] on input "Average" at bounding box center [240, 195] width 7 height 12
radio input "true"
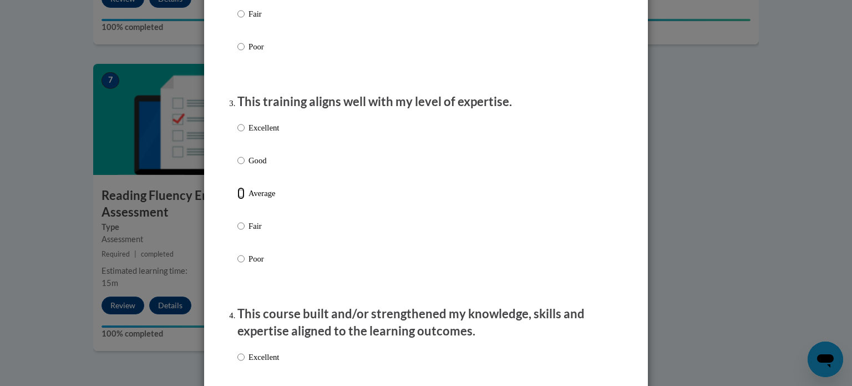
click at [243, 199] on input "Average" at bounding box center [240, 193] width 7 height 12
radio input "true"
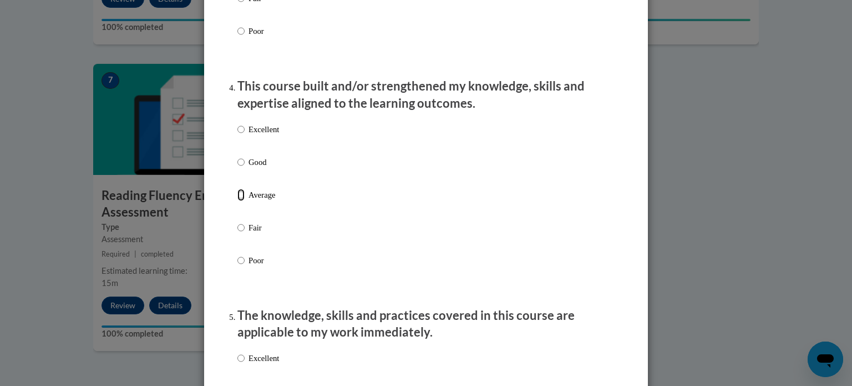
click at [243, 201] on input "Average" at bounding box center [240, 195] width 7 height 12
radio input "true"
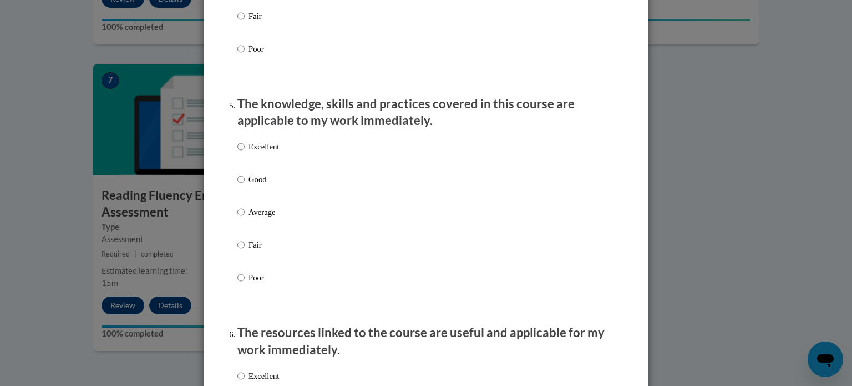
scroll to position [952, 0]
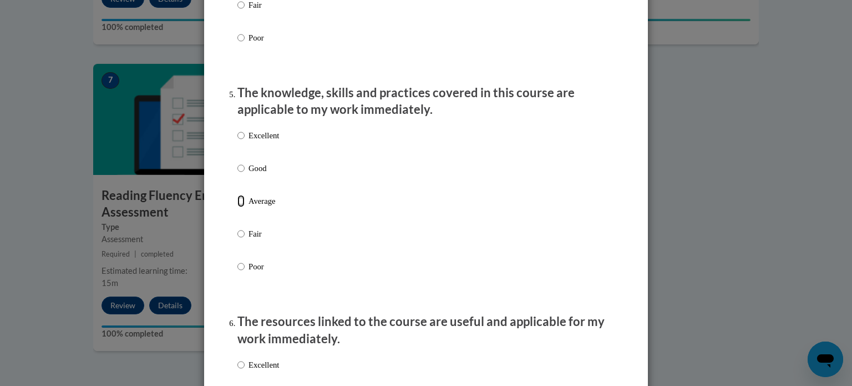
click at [243, 207] on input "Average" at bounding box center [240, 201] width 7 height 12
radio input "true"
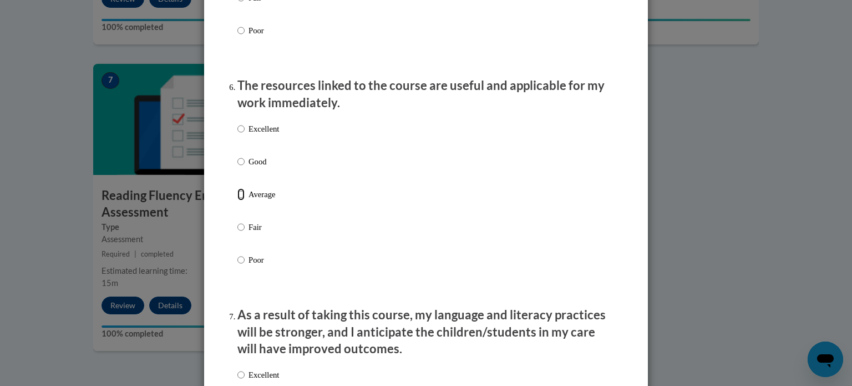
click at [243, 200] on input "Average" at bounding box center [240, 194] width 7 height 12
radio input "true"
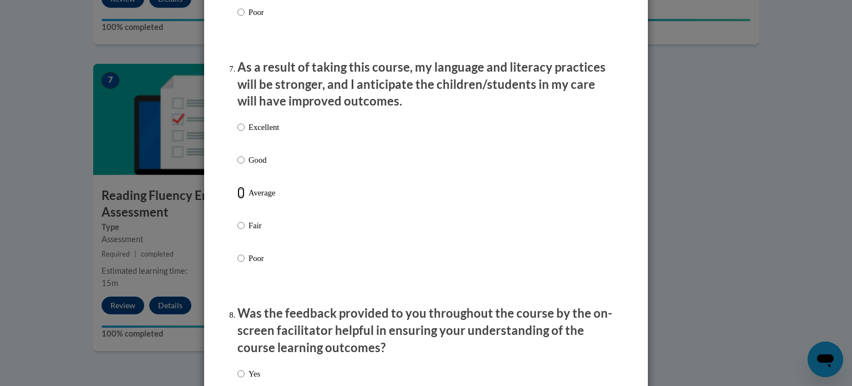
click at [243, 199] on input "Average" at bounding box center [240, 192] width 7 height 12
radio input "true"
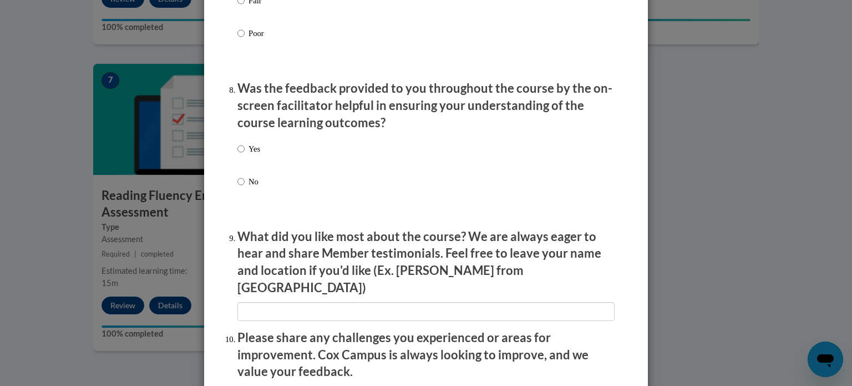
scroll to position [1658, 0]
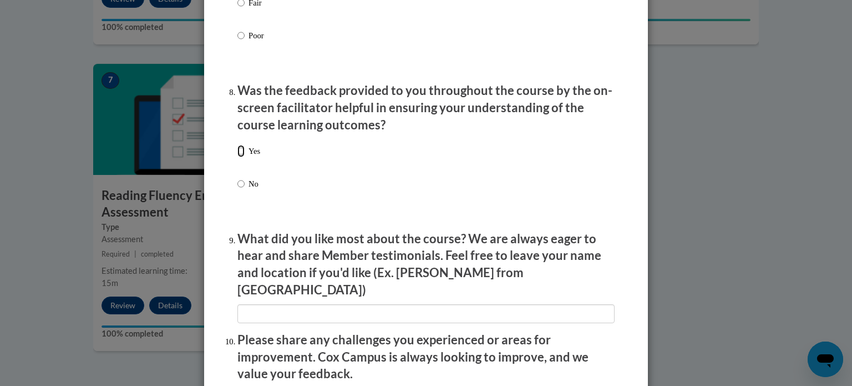
click at [240, 157] on input "Yes" at bounding box center [240, 151] width 7 height 12
radio input "true"
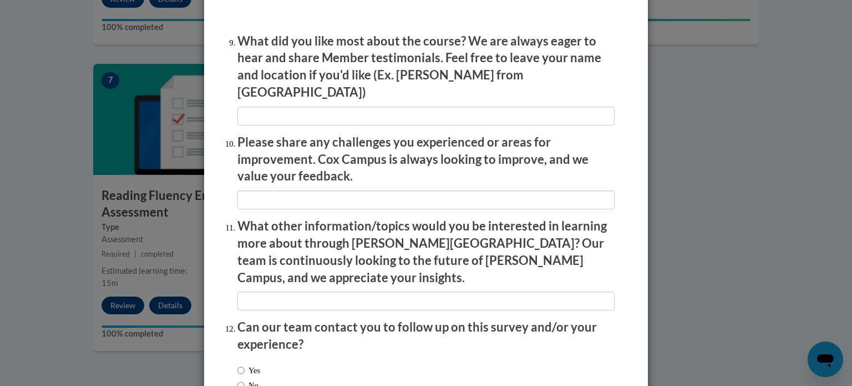
scroll to position [1924, 0]
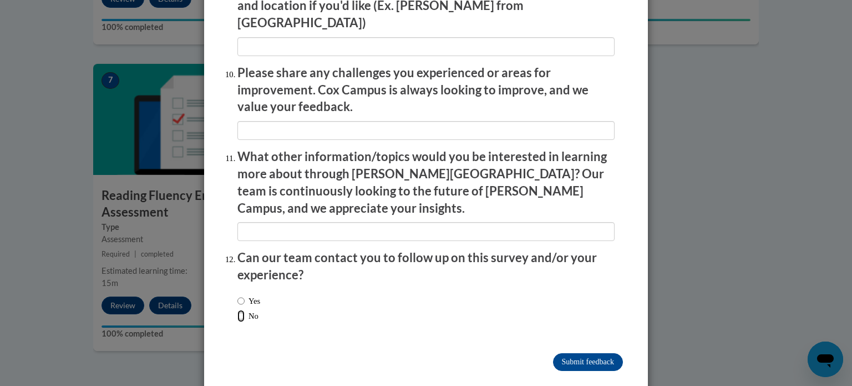
click at [244, 310] on input "No" at bounding box center [240, 316] width 7 height 12
radio input "true"
click at [592, 353] on input "Submit feedback" at bounding box center [588, 362] width 70 height 18
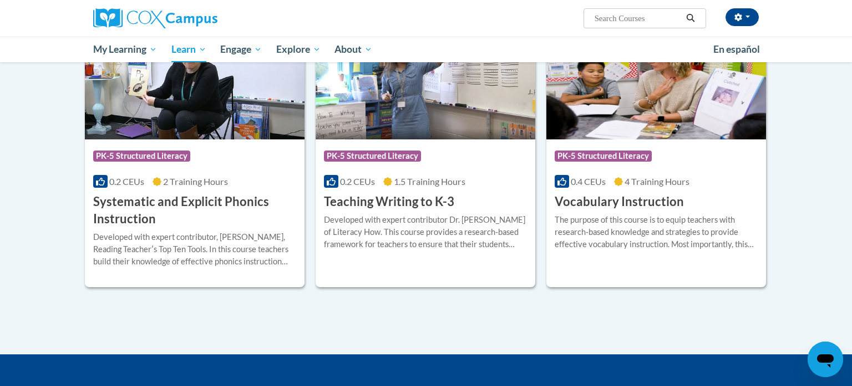
scroll to position [1232, 0]
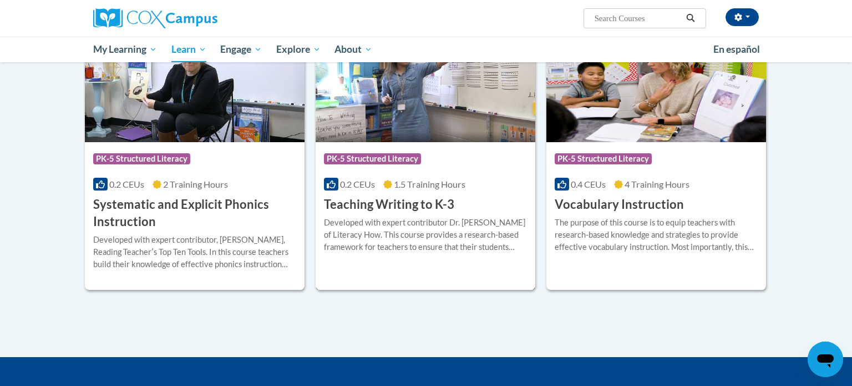
click at [383, 219] on div "Developed with expert contributor Dr. [PERSON_NAME] of Literacy How. This cours…" at bounding box center [425, 234] width 203 height 37
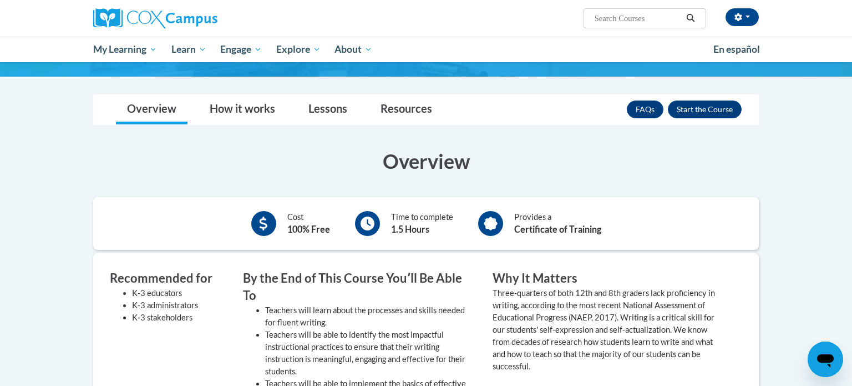
scroll to position [140, 0]
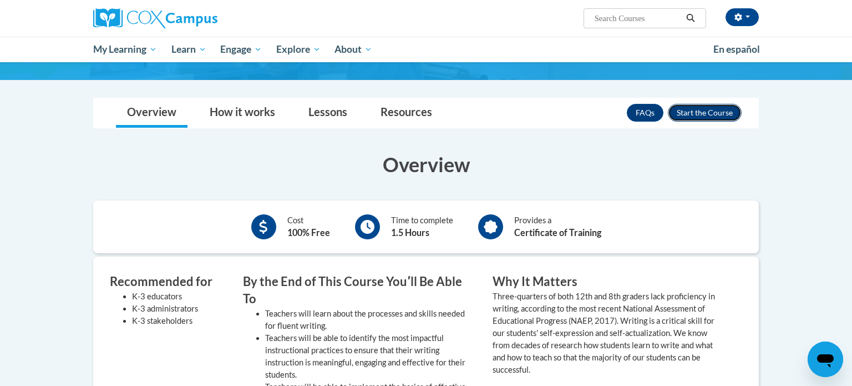
click at [710, 110] on button "Enroll" at bounding box center [705, 113] width 74 height 18
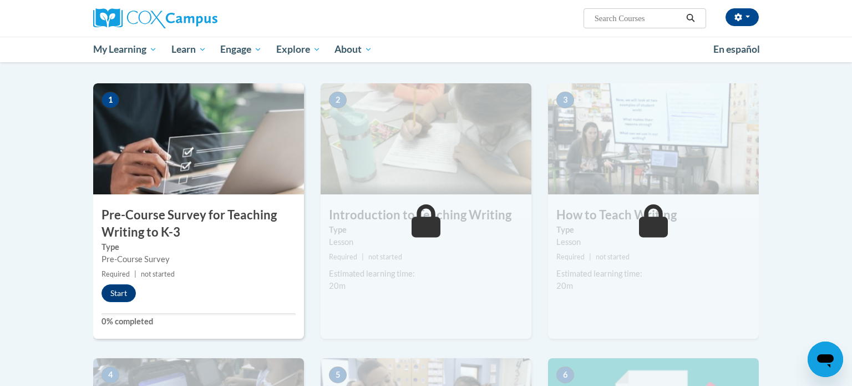
scroll to position [208, 0]
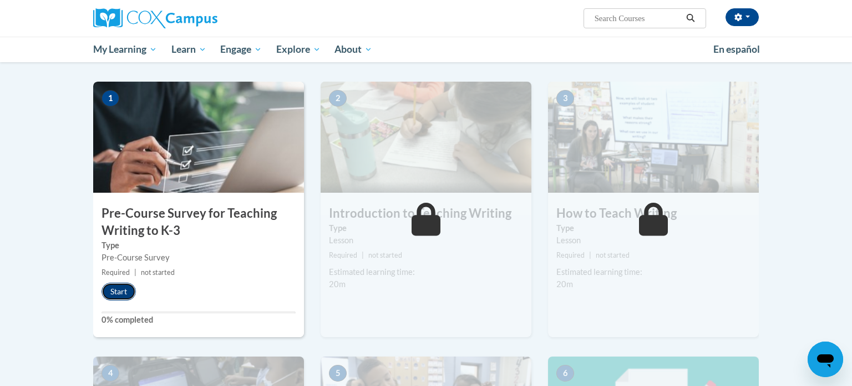
click at [117, 293] on button "Start" at bounding box center [119, 291] width 34 height 18
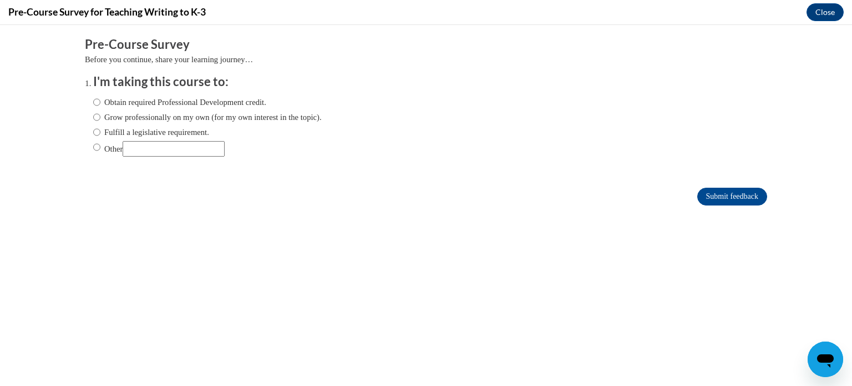
scroll to position [0, 0]
click at [96, 130] on input "Fulfill a legislative requirement." at bounding box center [96, 132] width 7 height 12
radio input "true"
click at [716, 194] on input "Submit feedback" at bounding box center [732, 197] width 70 height 18
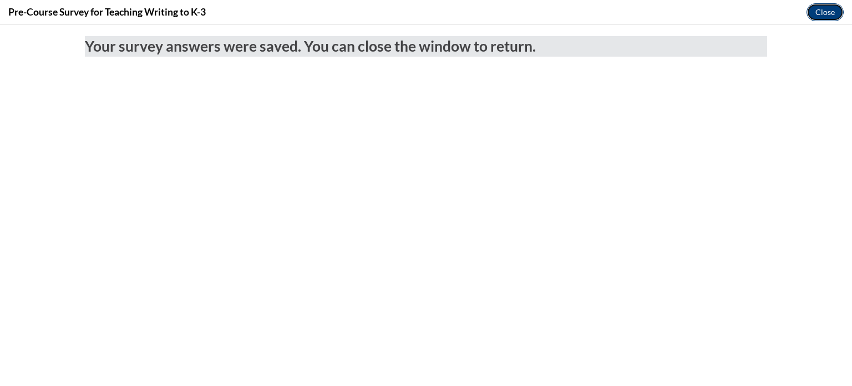
click at [821, 7] on button "Close" at bounding box center [825, 12] width 37 height 18
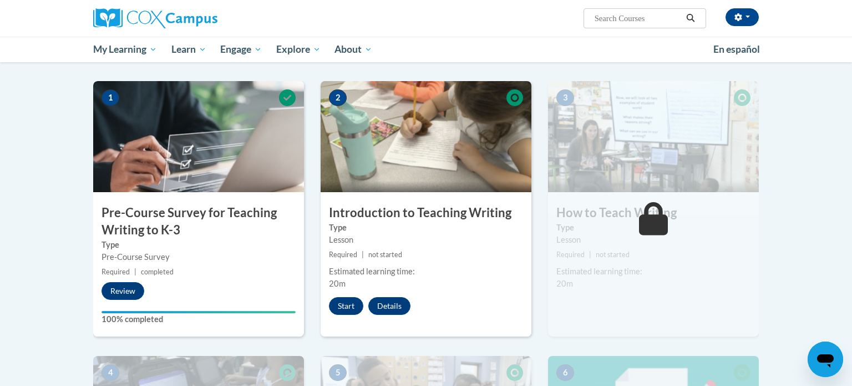
scroll to position [207, 0]
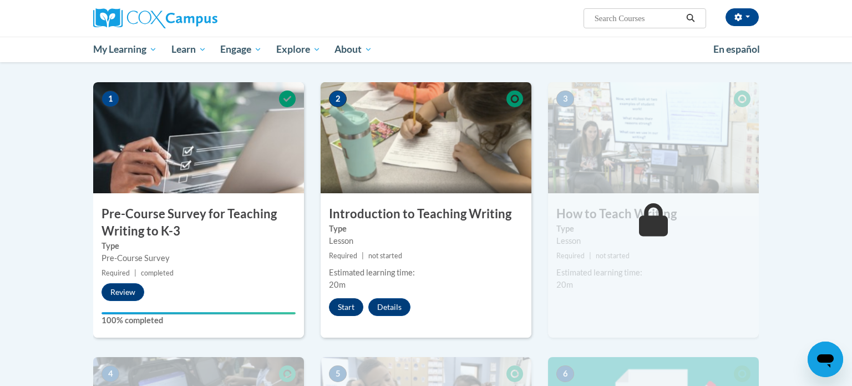
click at [344, 302] on button "Start" at bounding box center [346, 307] width 34 height 18
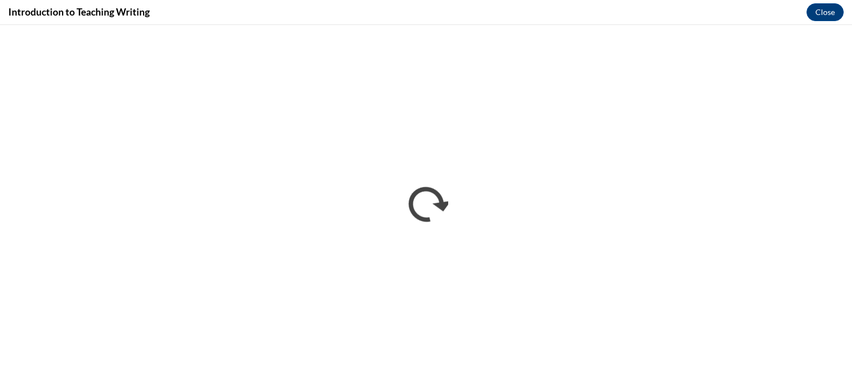
scroll to position [0, 0]
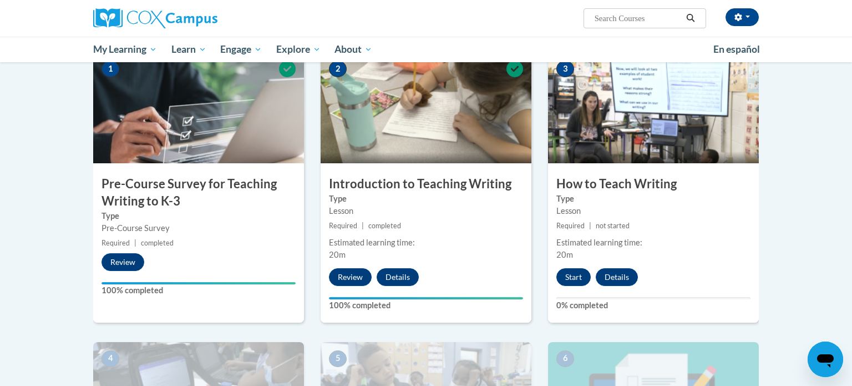
scroll to position [236, 0]
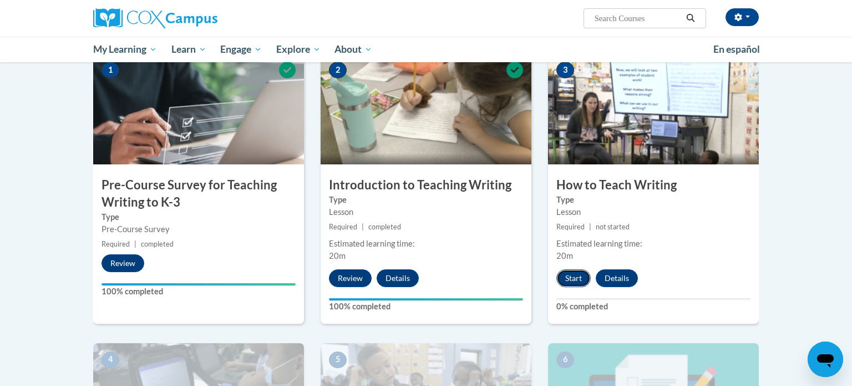
click at [568, 277] on button "Start" at bounding box center [573, 278] width 34 height 18
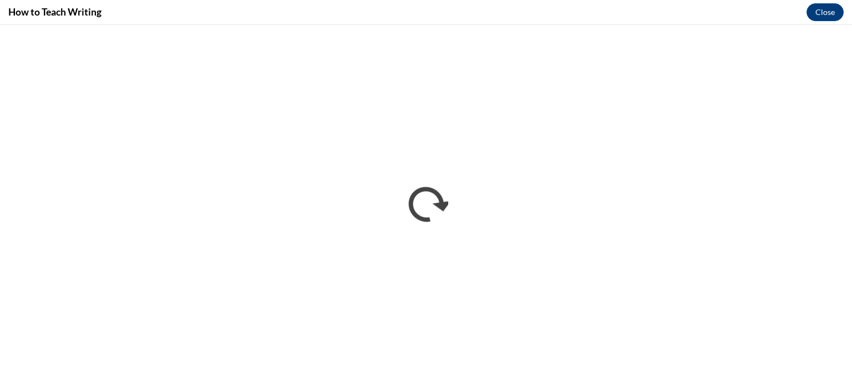
scroll to position [0, 0]
